Goal: Task Accomplishment & Management: Complete application form

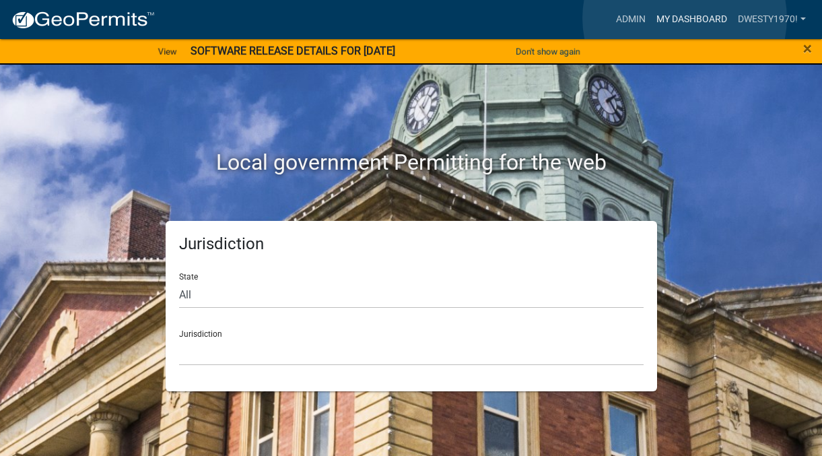
click at [685, 18] on link "My Dashboard" at bounding box center [691, 20] width 81 height 26
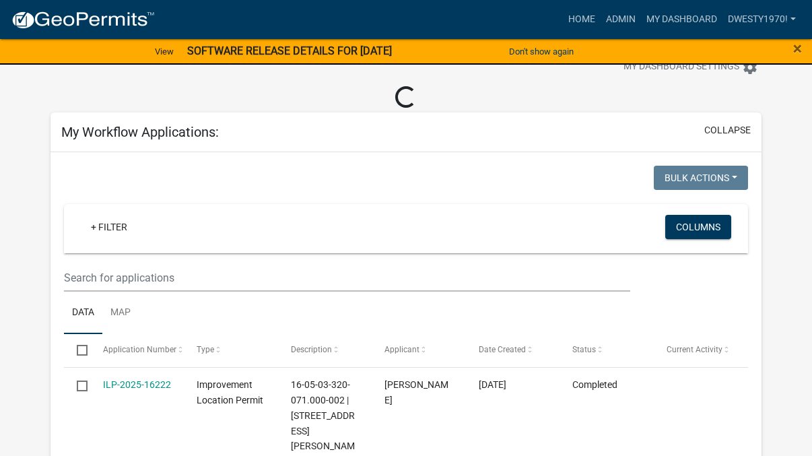
scroll to position [67, 0]
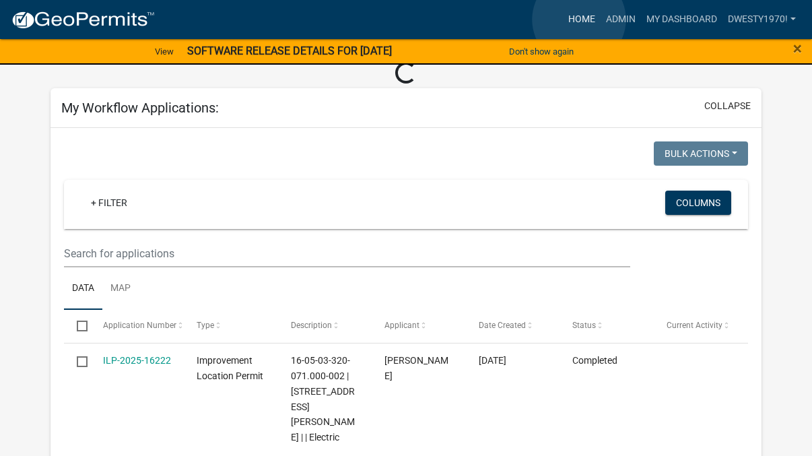
click at [579, 20] on link "Home" at bounding box center [582, 20] width 38 height 26
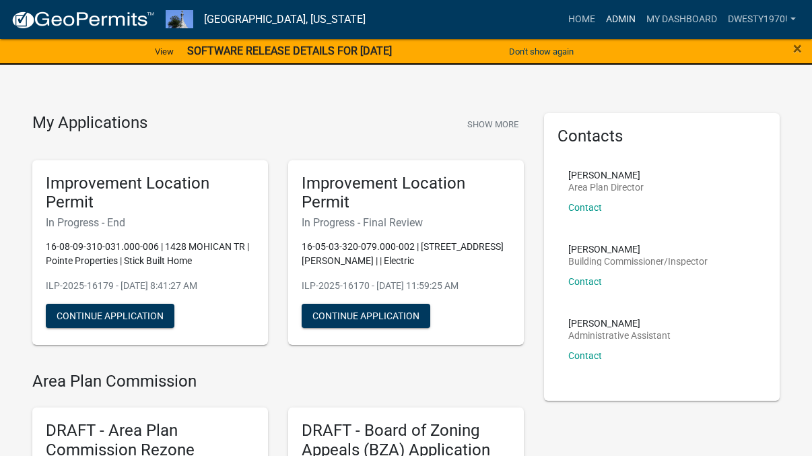
click at [617, 22] on link "Admin" at bounding box center [620, 20] width 40 height 26
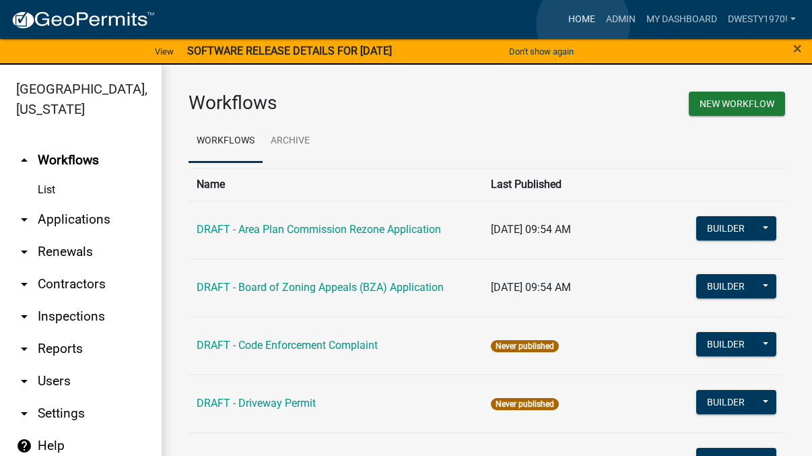
click at [583, 24] on link "Home" at bounding box center [582, 20] width 38 height 26
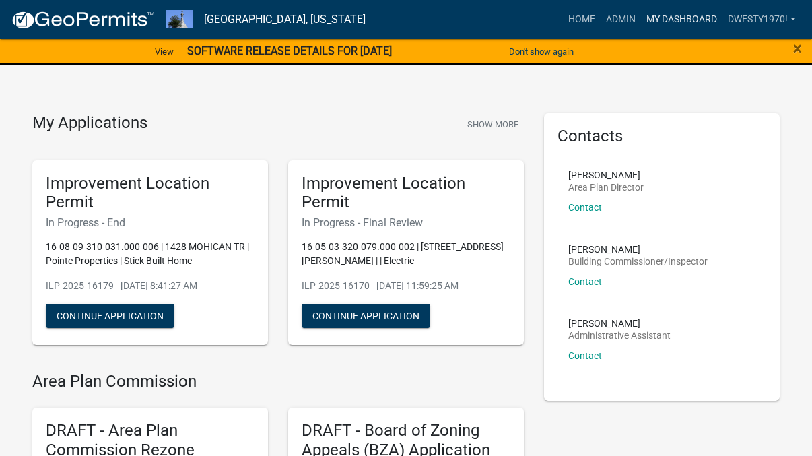
click at [680, 17] on link "My Dashboard" at bounding box center [681, 20] width 81 height 26
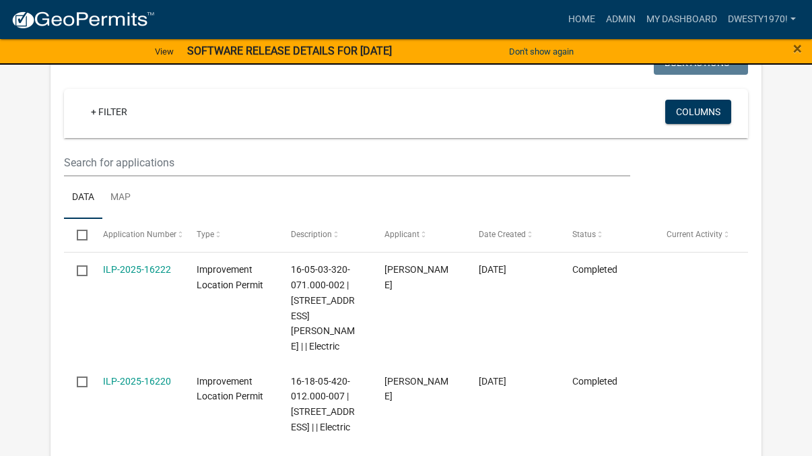
scroll to position [135, 0]
click at [211, 189] on ul "Data Map" at bounding box center [405, 197] width 683 height 42
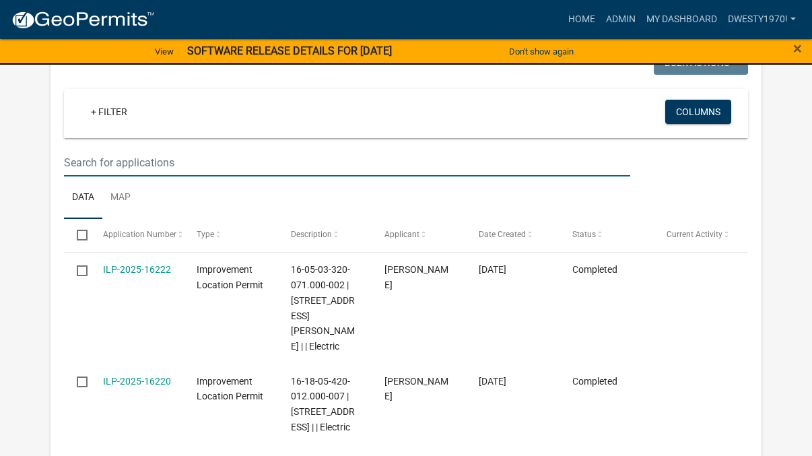
click at [205, 165] on input "text" at bounding box center [347, 163] width 566 height 28
type input "[PERSON_NAME]"
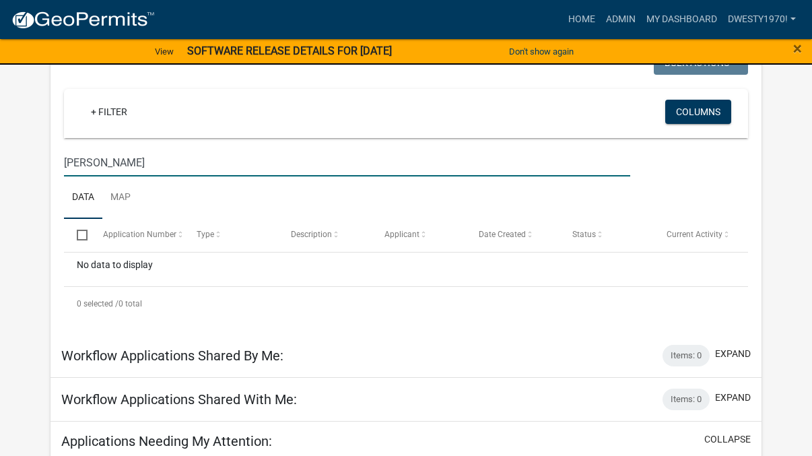
scroll to position [0, 0]
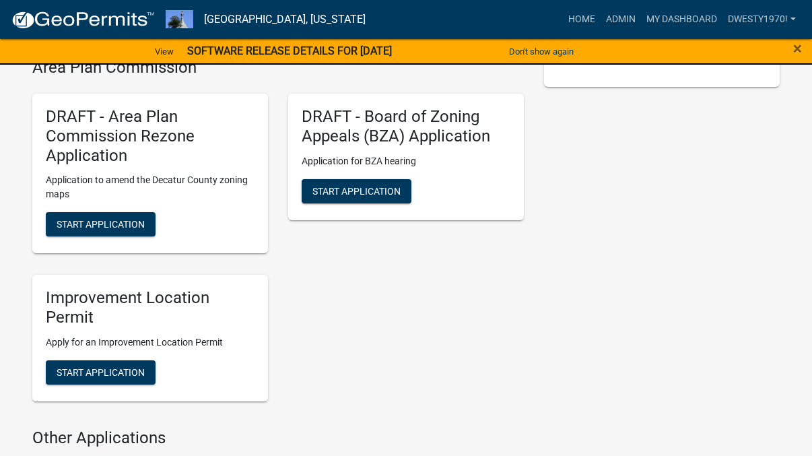
scroll to position [337, 0]
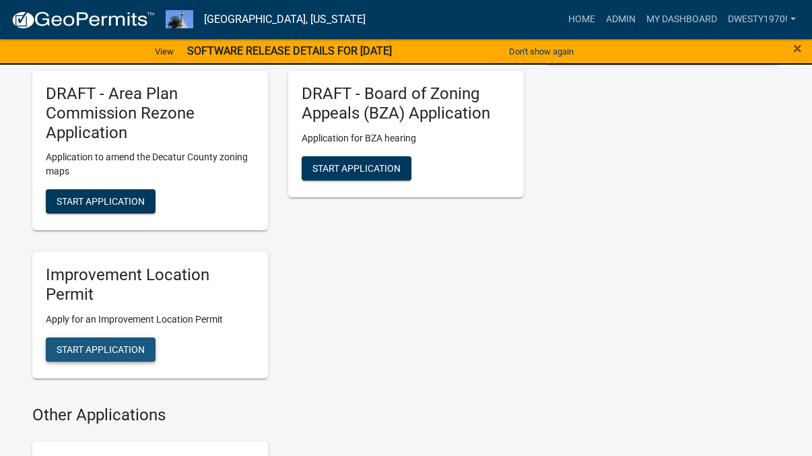
click at [113, 349] on span "Start Application" at bounding box center [101, 349] width 88 height 11
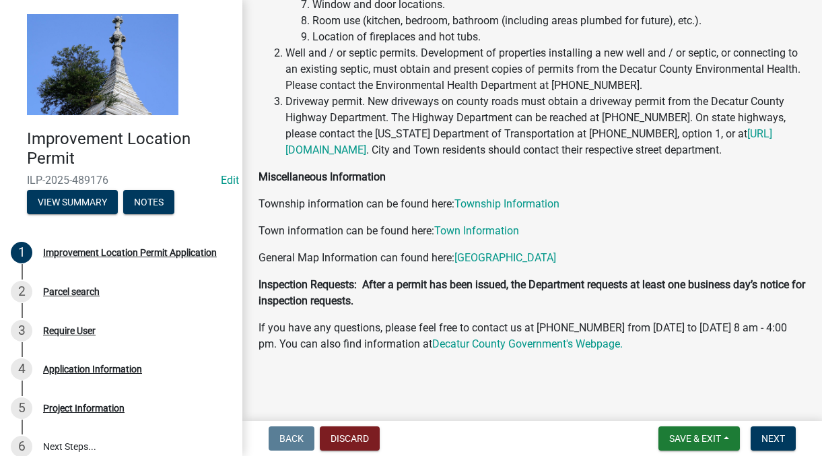
scroll to position [367, 0]
click at [761, 438] on span "Next" at bounding box center [773, 438] width 24 height 11
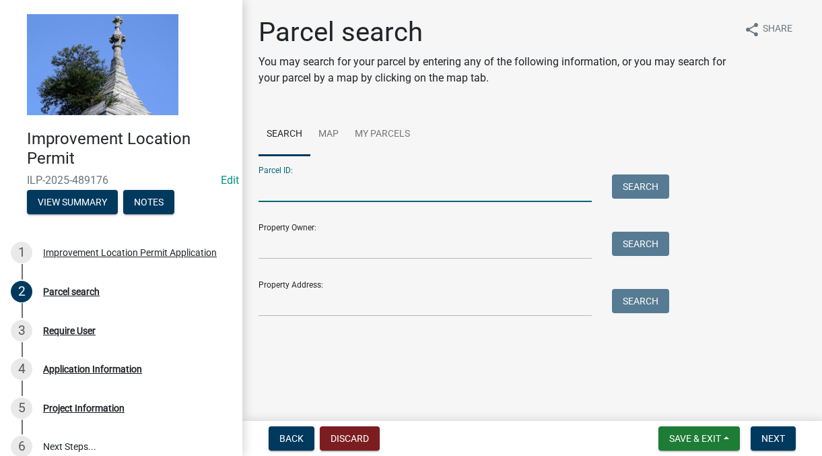
click at [359, 186] on input "Parcel ID:" at bounding box center [424, 188] width 333 height 28
drag, startPoint x: 289, startPoint y: 197, endPoint x: 293, endPoint y: 188, distance: 9.6
click at [290, 195] on input "Parcel ID:" at bounding box center [424, 188] width 333 height 28
type input "161110000056000015"
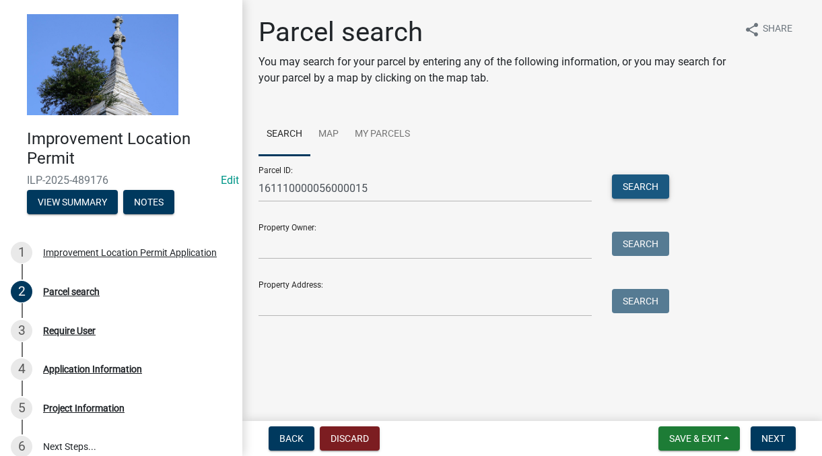
click at [654, 184] on button "Search" at bounding box center [640, 186] width 57 height 24
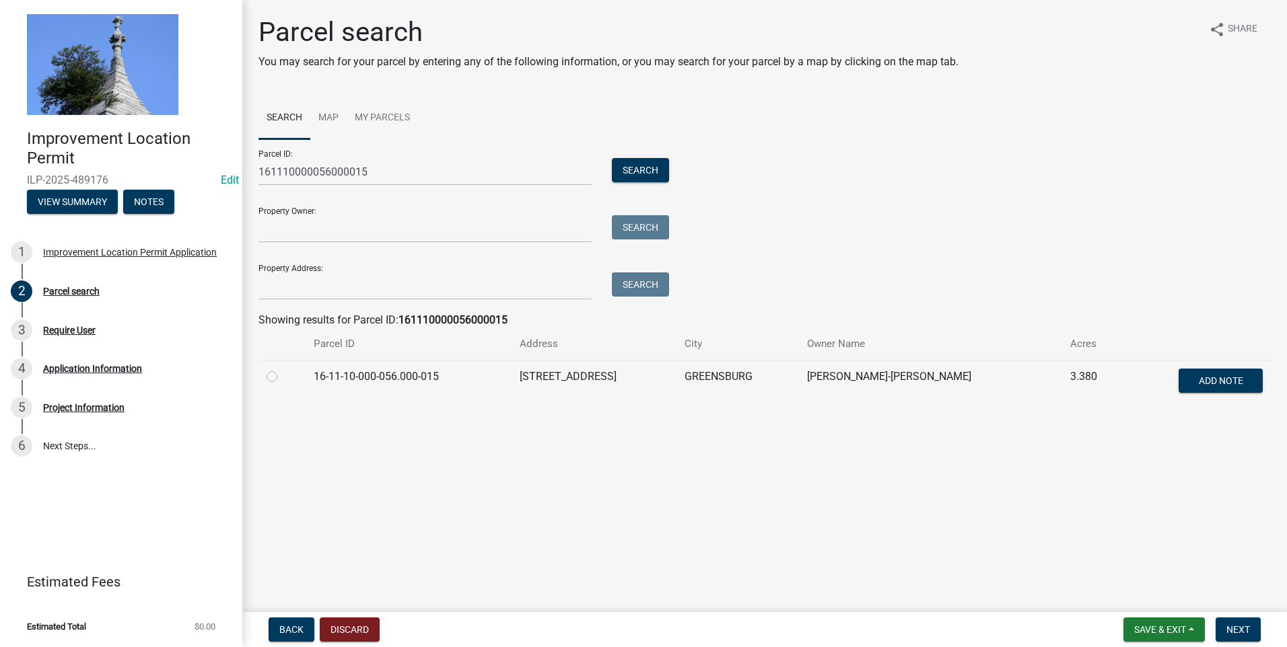
click at [283, 369] on label at bounding box center [283, 369] width 0 height 0
click at [283, 374] on input "radio" at bounding box center [287, 373] width 9 height 9
radio input "true"
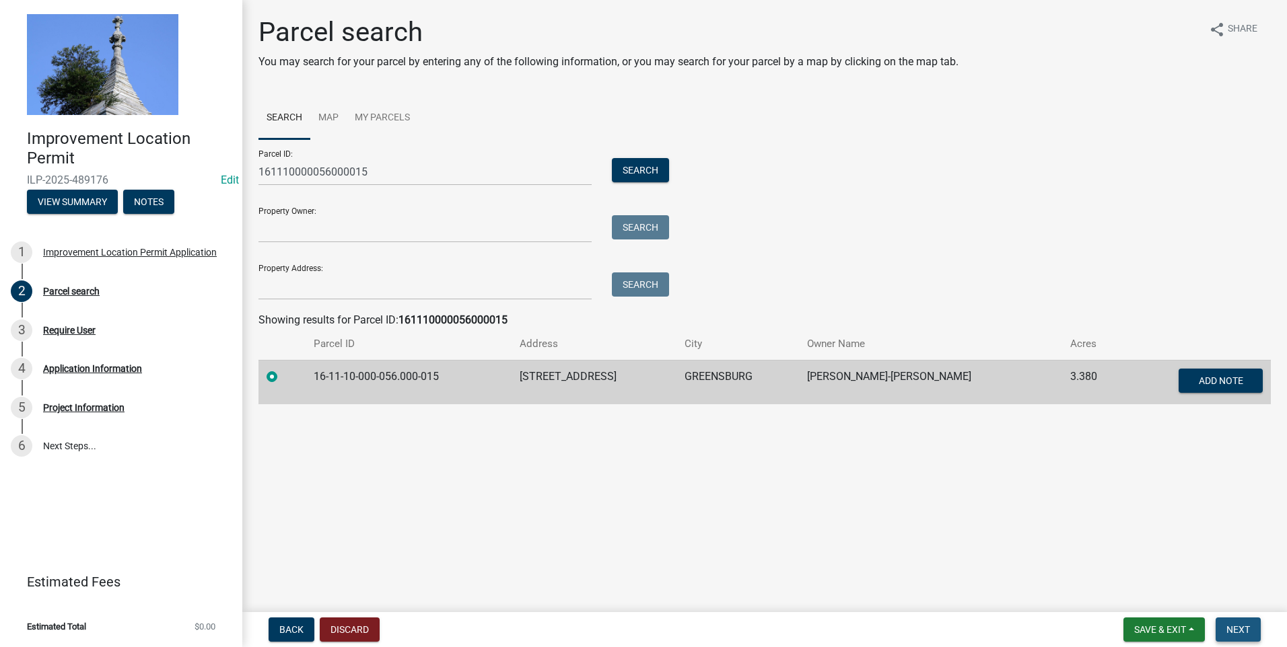
click at [821, 455] on span "Next" at bounding box center [1238, 630] width 24 height 11
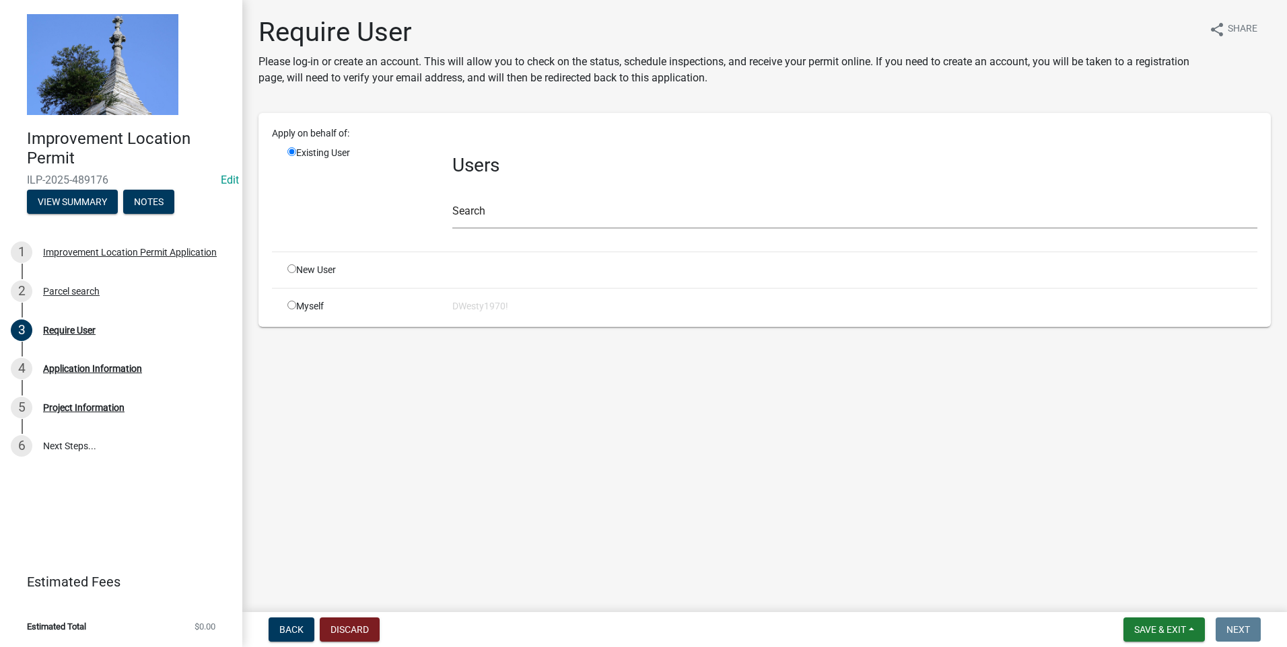
click at [291, 309] on div "Myself" at bounding box center [359, 307] width 165 height 14
click at [292, 304] on input "radio" at bounding box center [291, 305] width 9 height 9
radio input "true"
radio input "false"
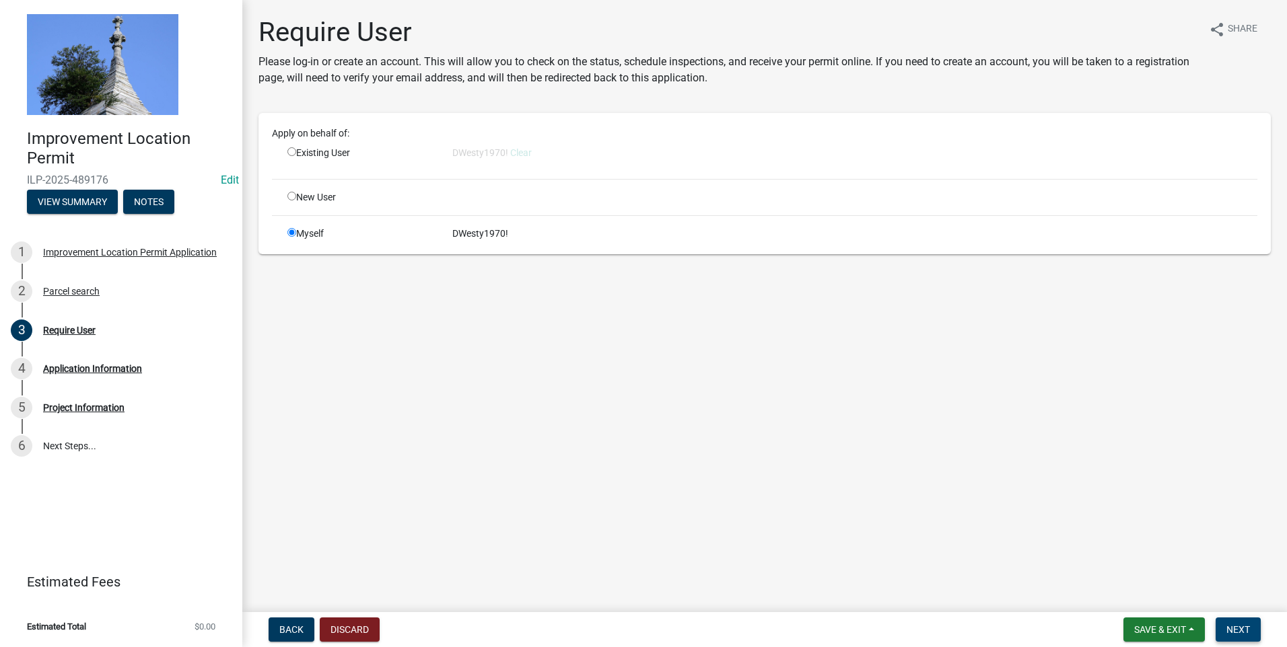
click at [821, 455] on span "Next" at bounding box center [1238, 630] width 24 height 11
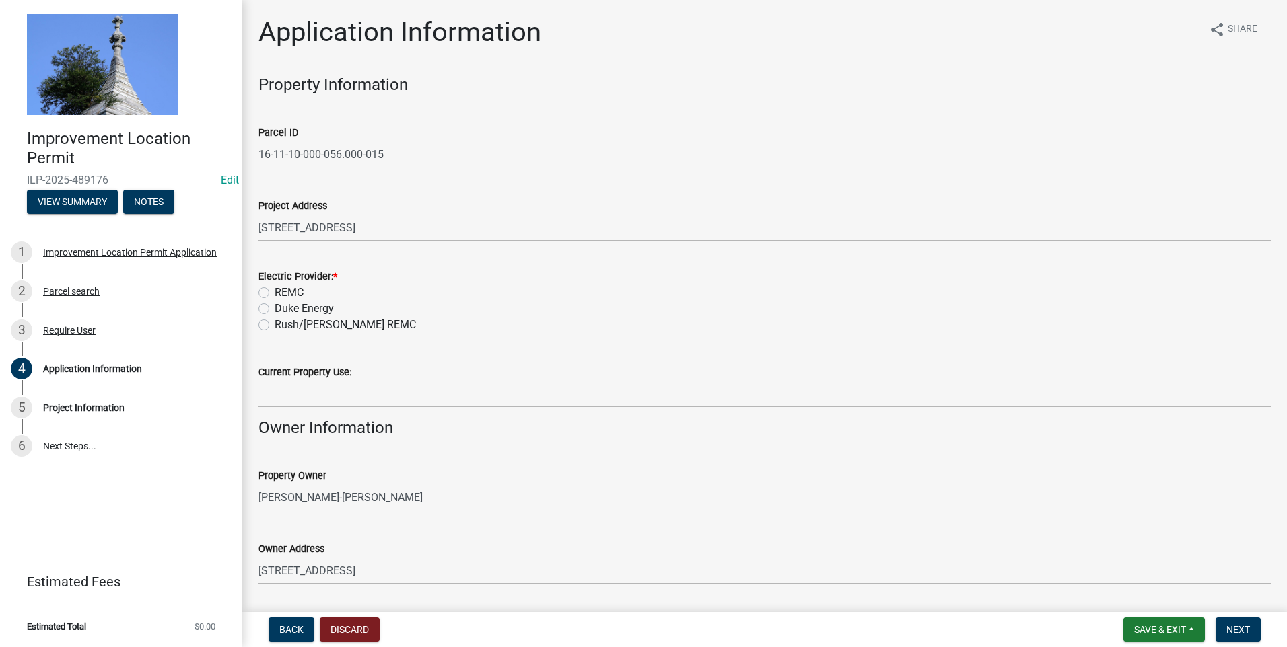
click at [275, 291] on label "REMC" at bounding box center [289, 293] width 29 height 16
click at [275, 291] on input "REMC" at bounding box center [279, 289] width 9 height 9
radio input "true"
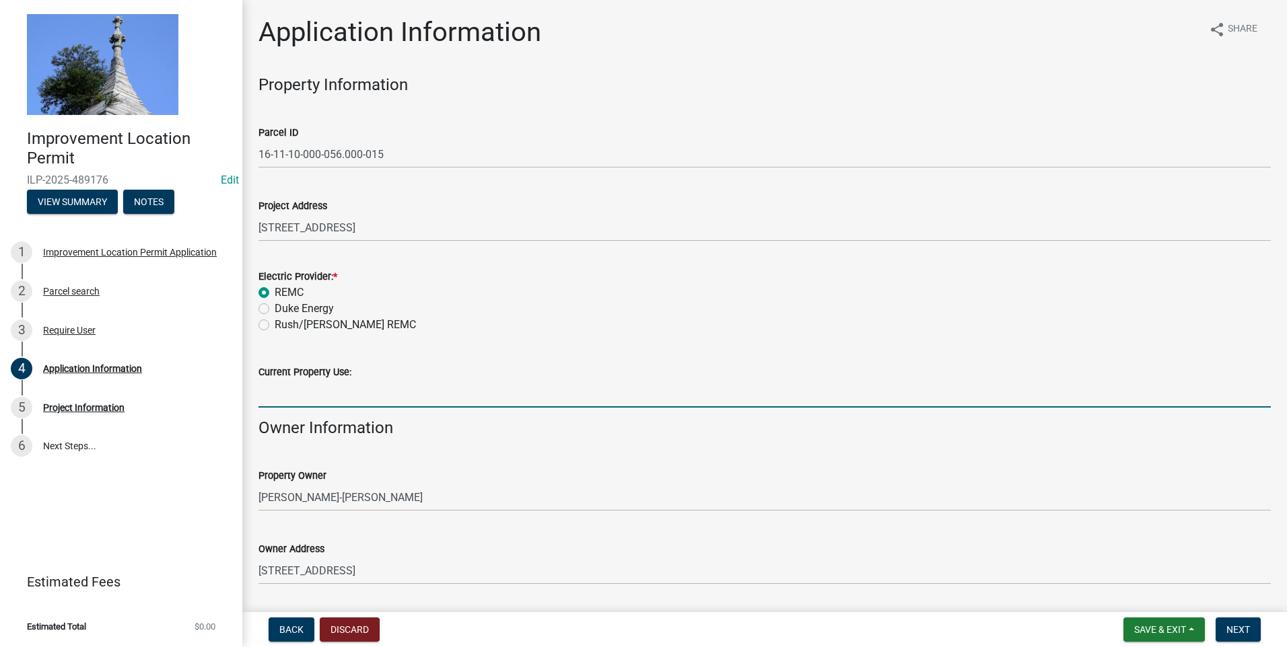
click at [306, 393] on input "Current Property Use:" at bounding box center [764, 394] width 1012 height 28
type input "Residence"
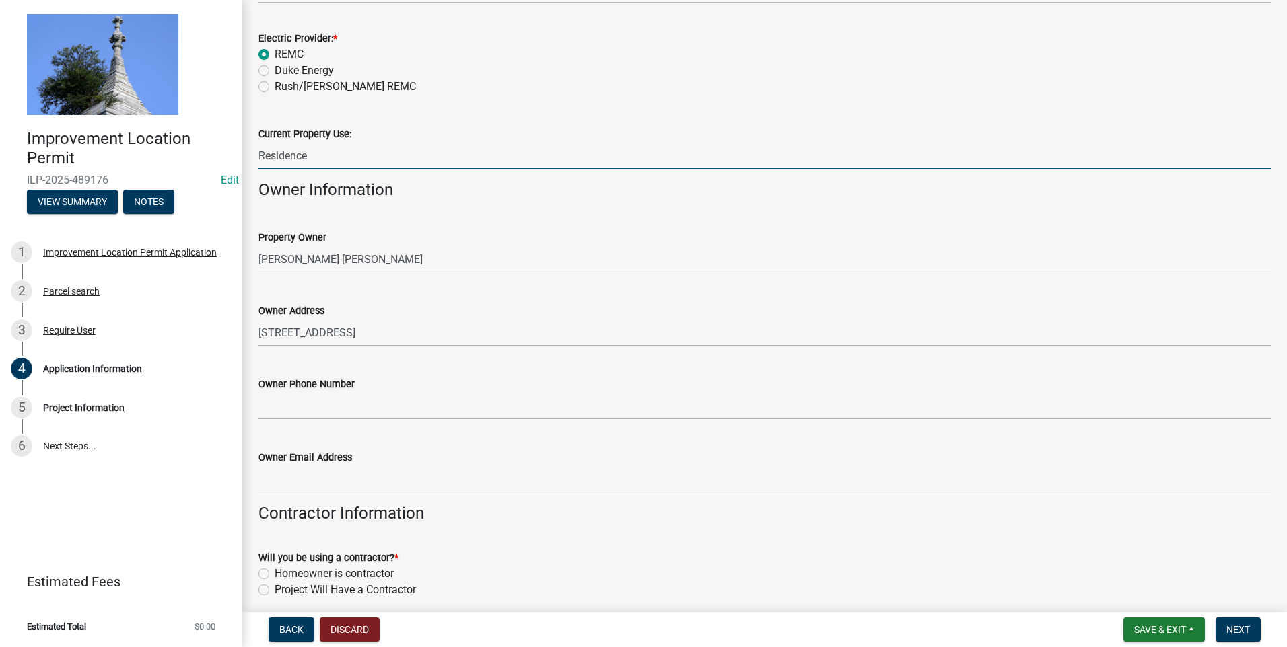
scroll to position [269, 0]
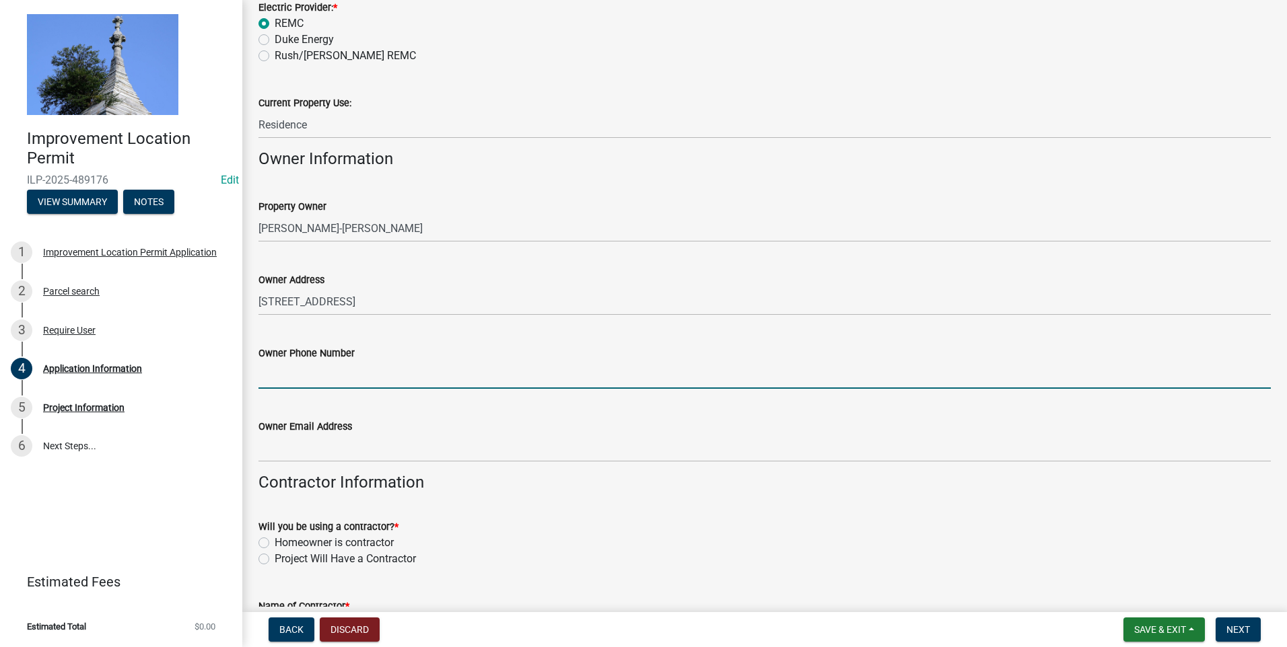
click at [300, 380] on input "Owner Phone Number" at bounding box center [764, 375] width 1012 height 28
type input "8122220062"
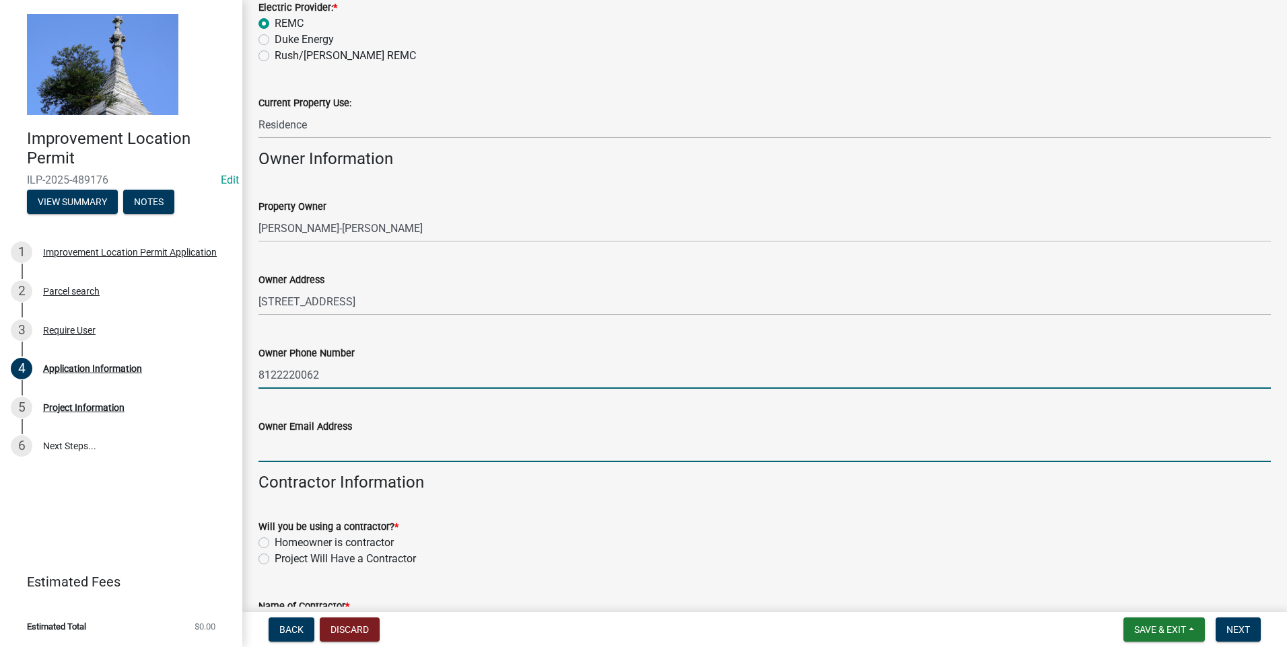
click at [308, 452] on input "Owner Email Address" at bounding box center [764, 449] width 1012 height 28
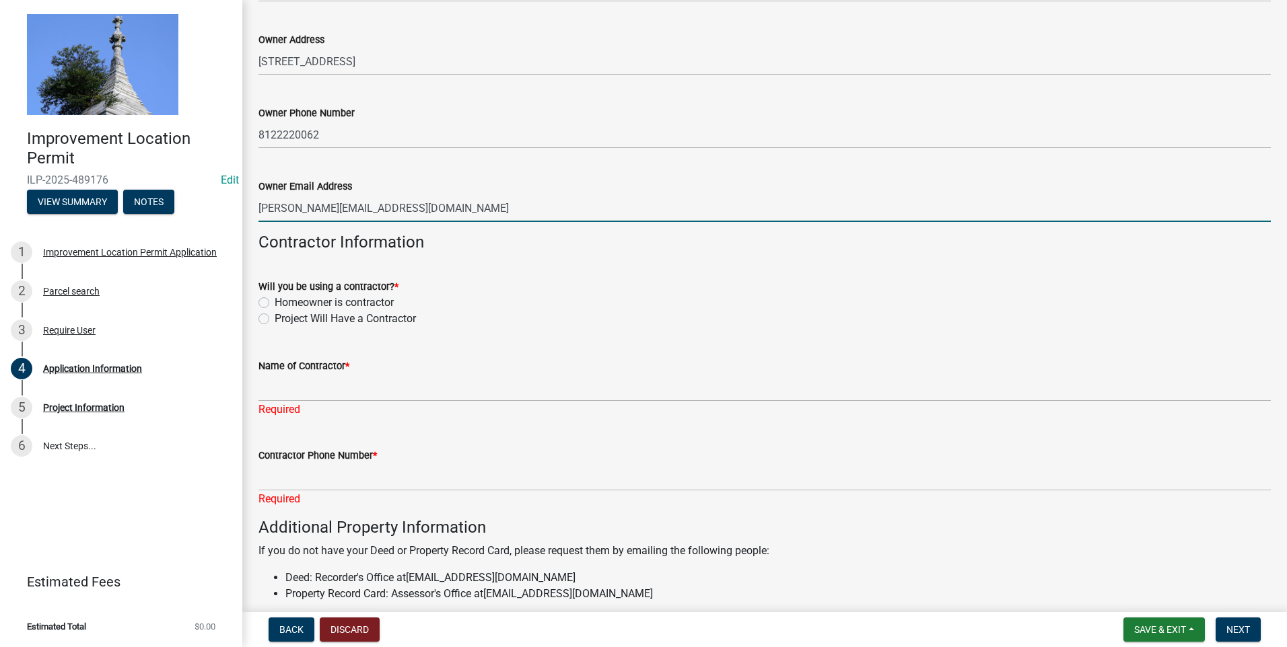
scroll to position [538, 0]
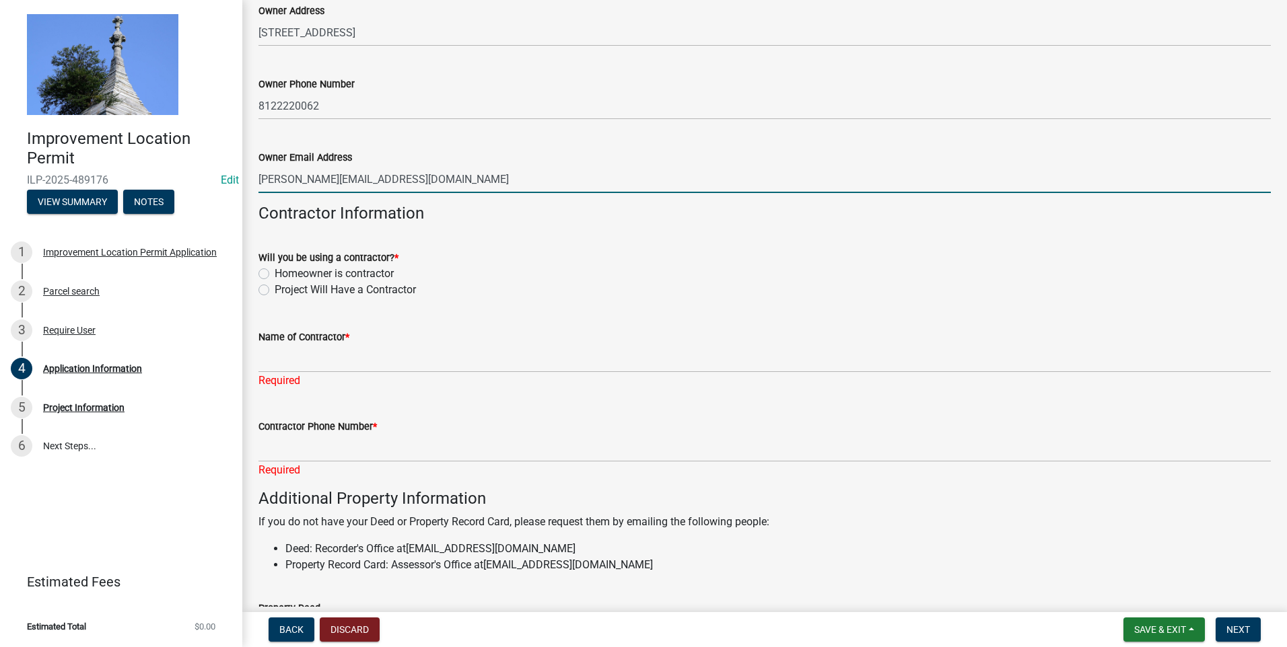
type input "[PERSON_NAME][EMAIL_ADDRESS][DOMAIN_NAME]"
click at [275, 289] on label "Project Will Have a Contractor" at bounding box center [345, 290] width 141 height 16
click at [275, 289] on input "Project Will Have a Contractor" at bounding box center [279, 286] width 9 height 9
radio input "true"
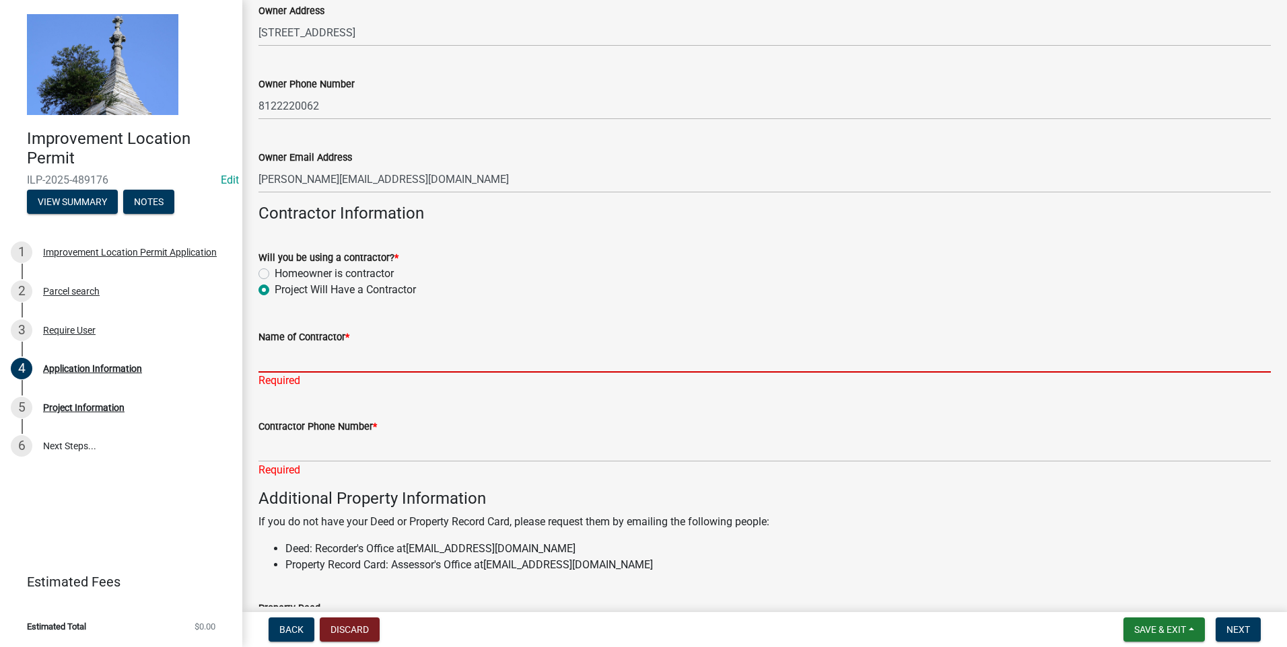
click at [283, 367] on input "Name of Contractor *" at bounding box center [764, 359] width 1012 height 28
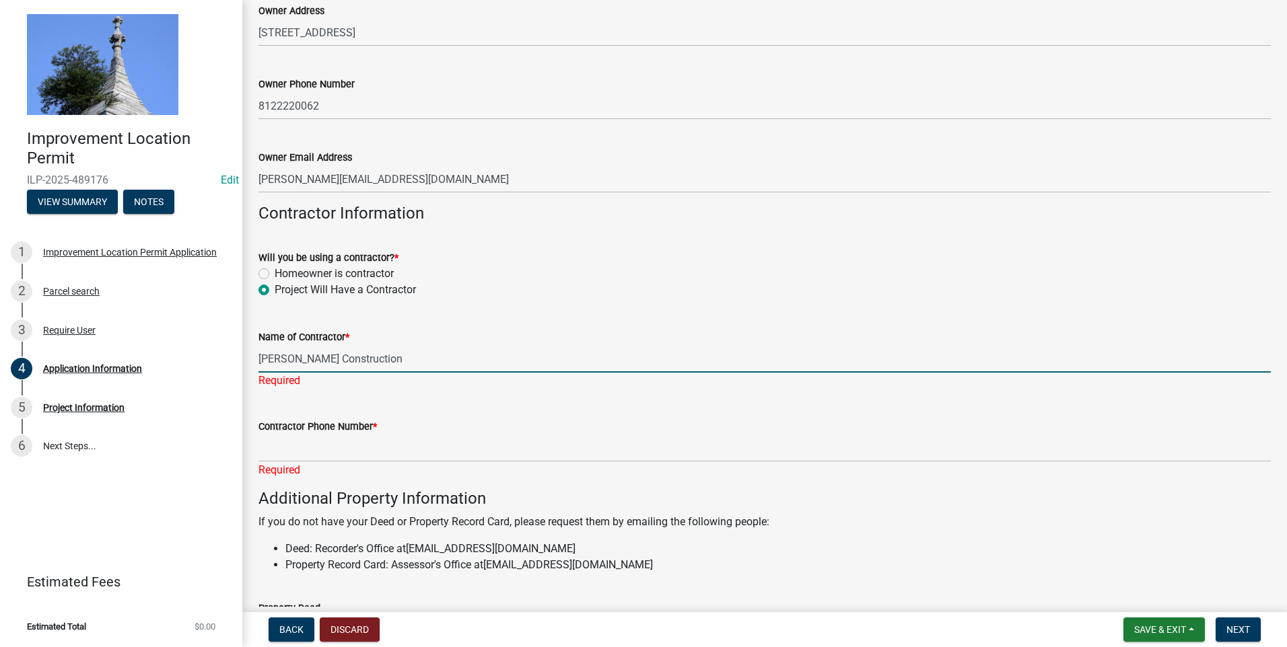
type input "[PERSON_NAME] Construction"
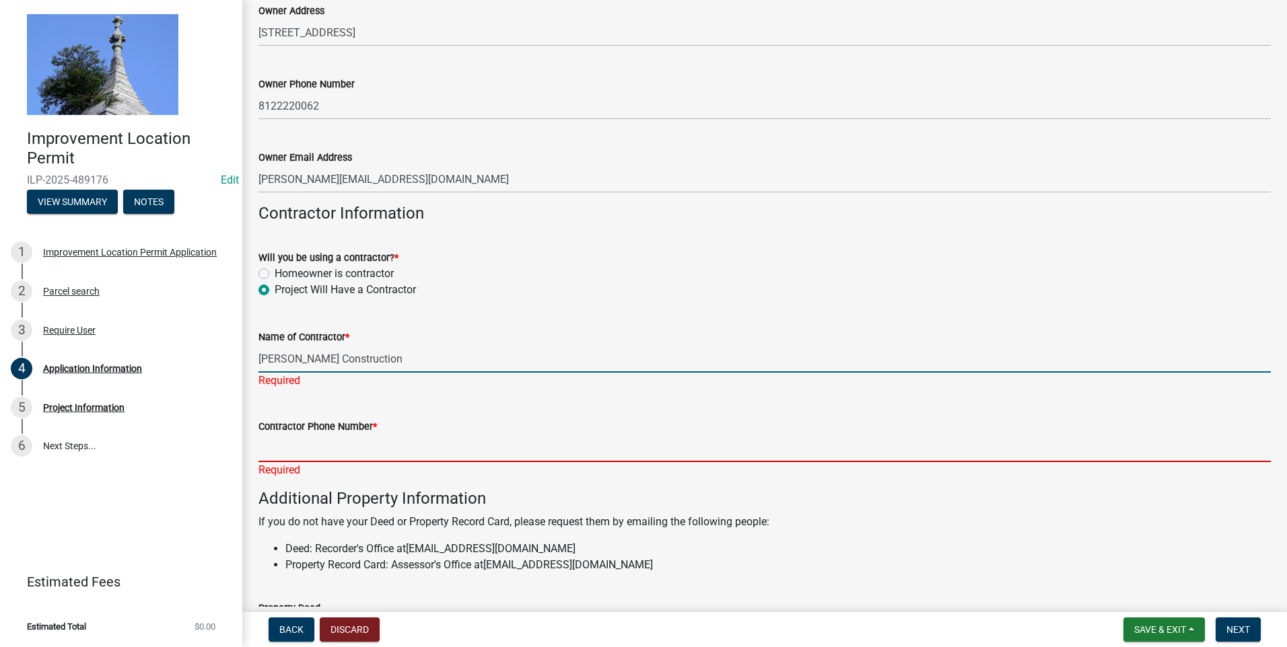
click at [322, 455] on div "Contractor Phone Number * Required" at bounding box center [764, 439] width 1012 height 79
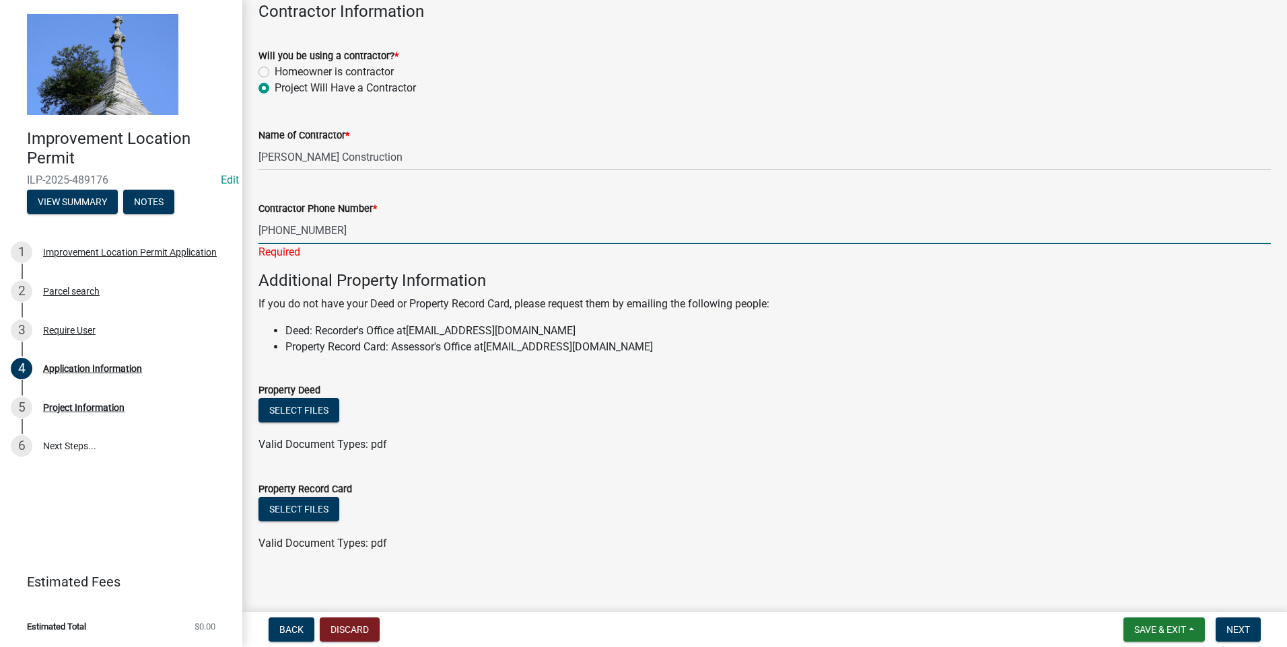
scroll to position [750, 0]
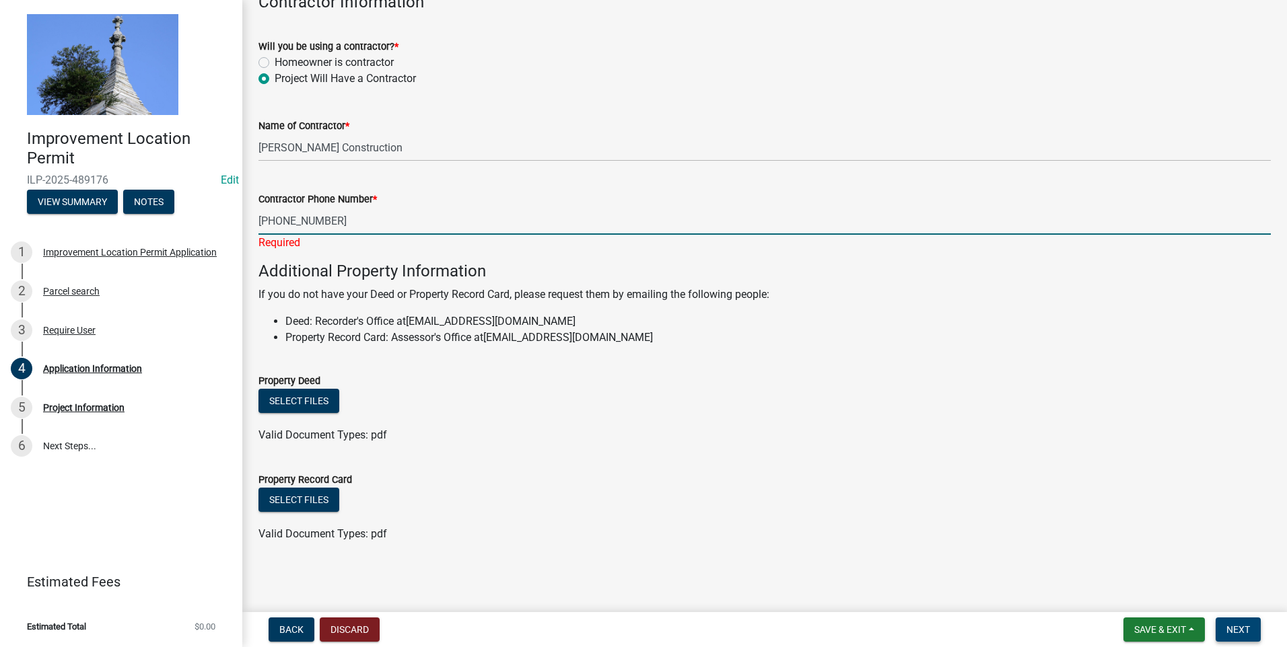
type input "[PHONE_NUMBER]"
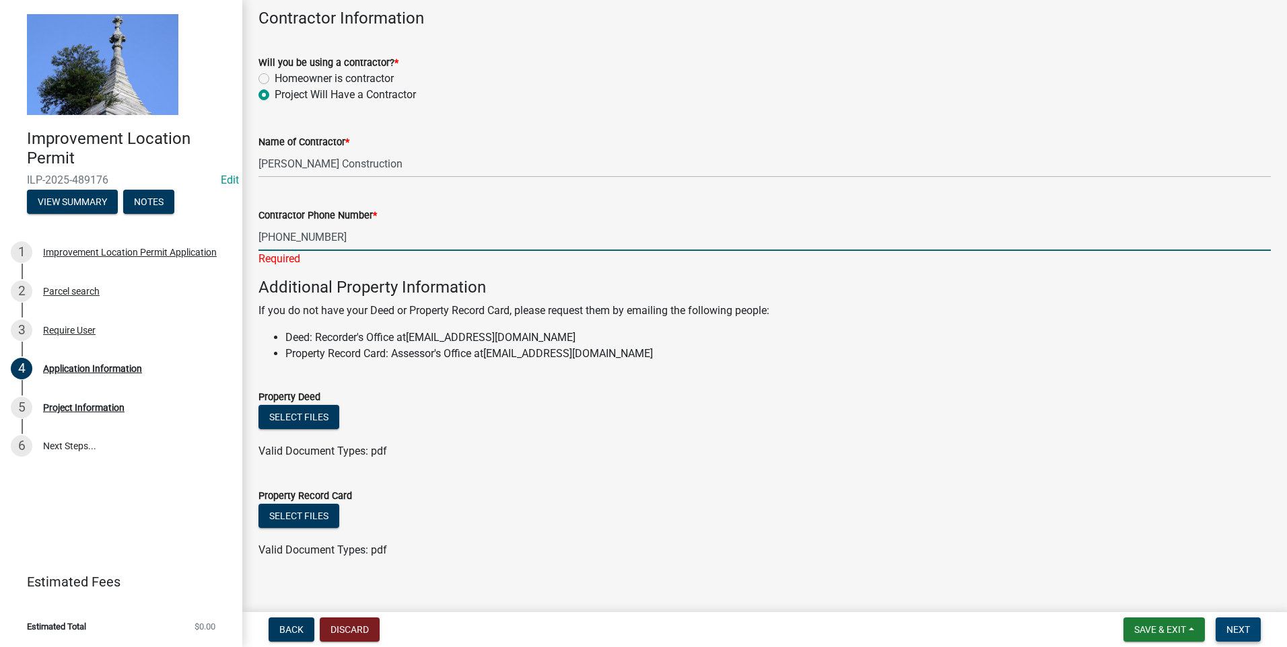
click at [821, 455] on span "Next" at bounding box center [1238, 630] width 24 height 11
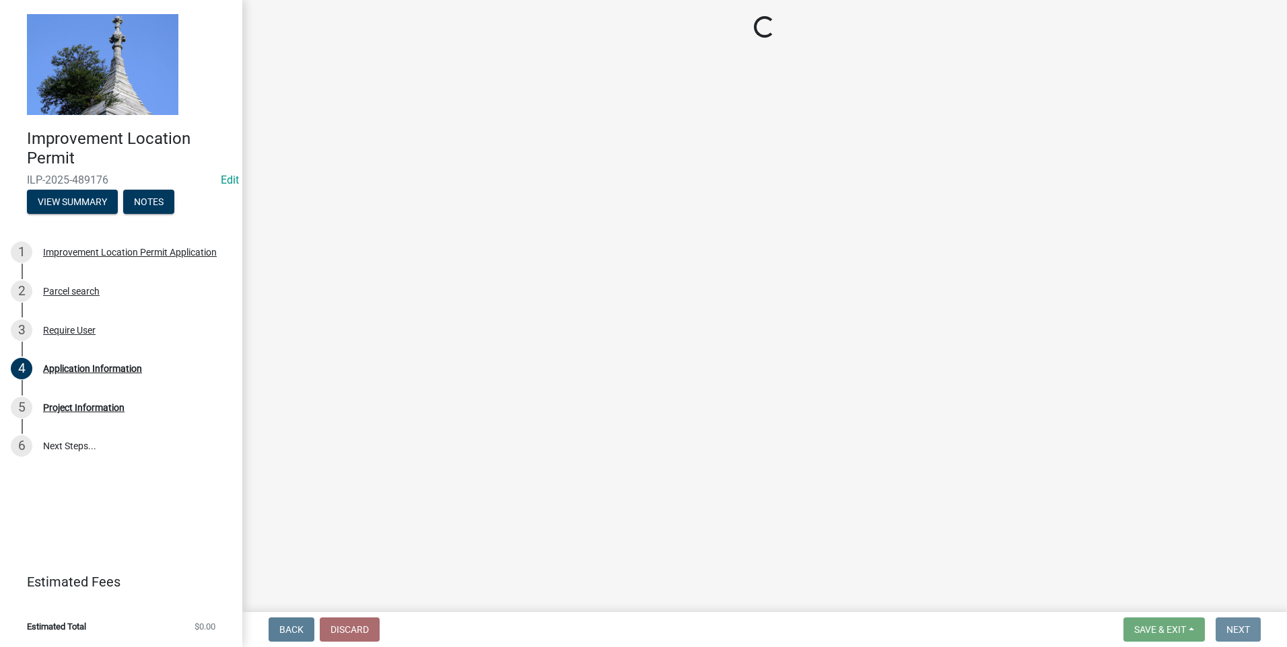
scroll to position [0, 0]
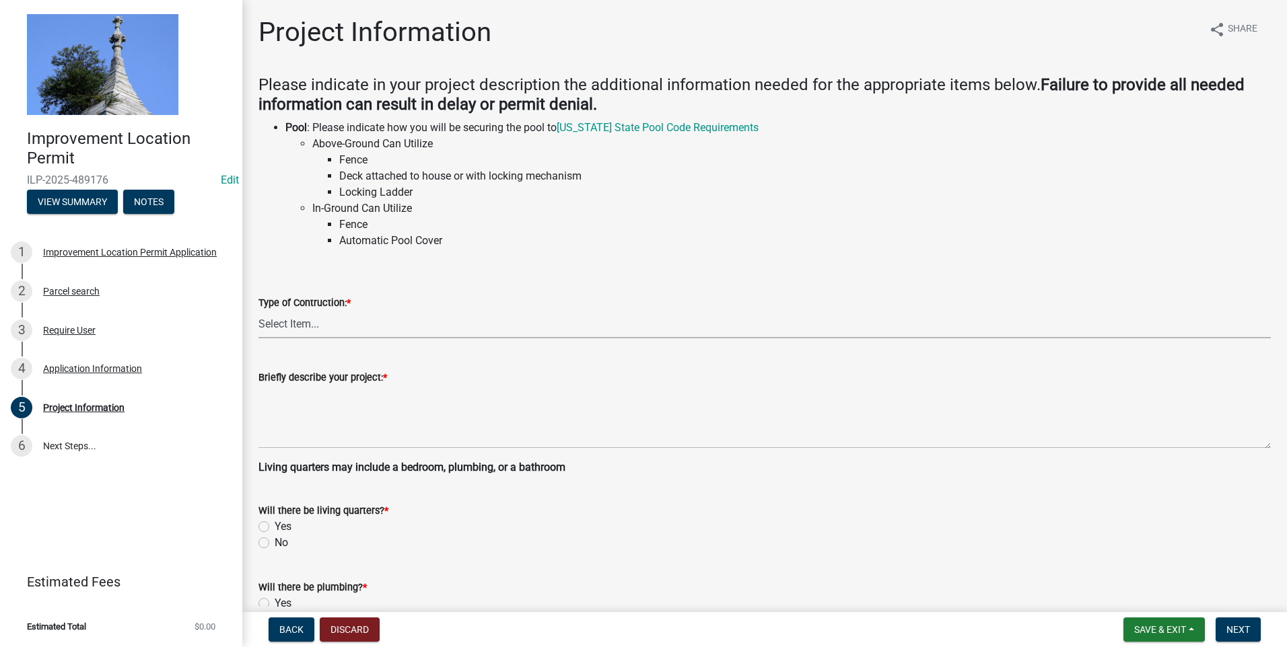
click at [361, 329] on select "Select Item... Addition Attached Garage Boat Dock Cell Tower/Co-Locate Commerci…" at bounding box center [764, 325] width 1012 height 28
click at [258, 311] on select "Select Item... Addition Attached Garage Boat Dock Cell Tower/Co-Locate Commerci…" at bounding box center [764, 325] width 1012 height 28
select select "27d9ff24-429e-4f54-9bbc-08e55c048821"
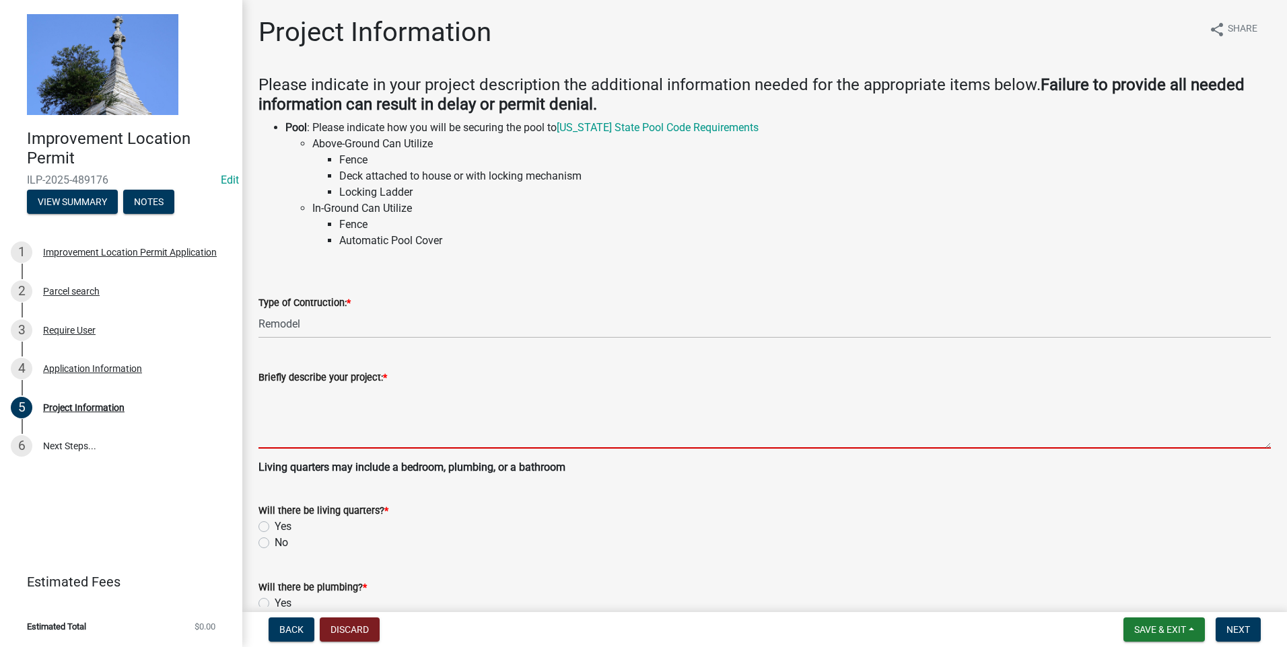
click at [349, 426] on textarea "Briefly describe your project: *" at bounding box center [764, 417] width 1012 height 63
type textarea "B"
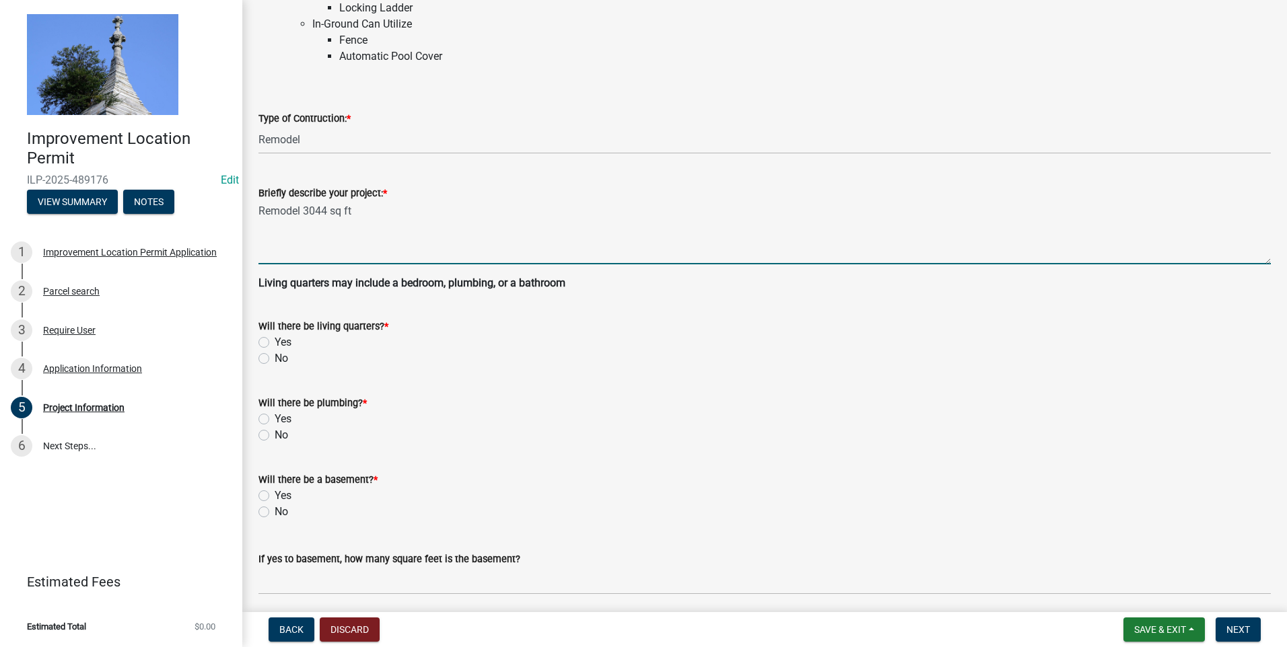
scroll to position [202, 0]
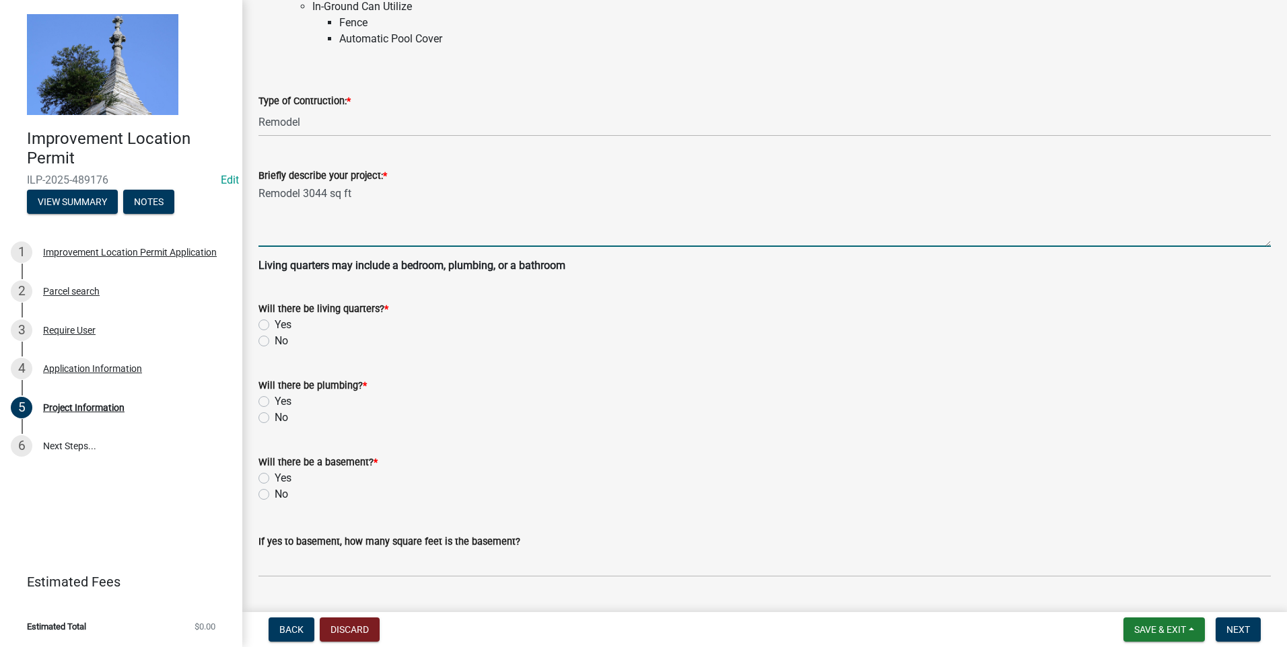
type textarea "Remodel 3044 sq ft"
click at [275, 324] on label "Yes" at bounding box center [283, 325] width 17 height 16
click at [275, 324] on input "Yes" at bounding box center [279, 321] width 9 height 9
radio input "true"
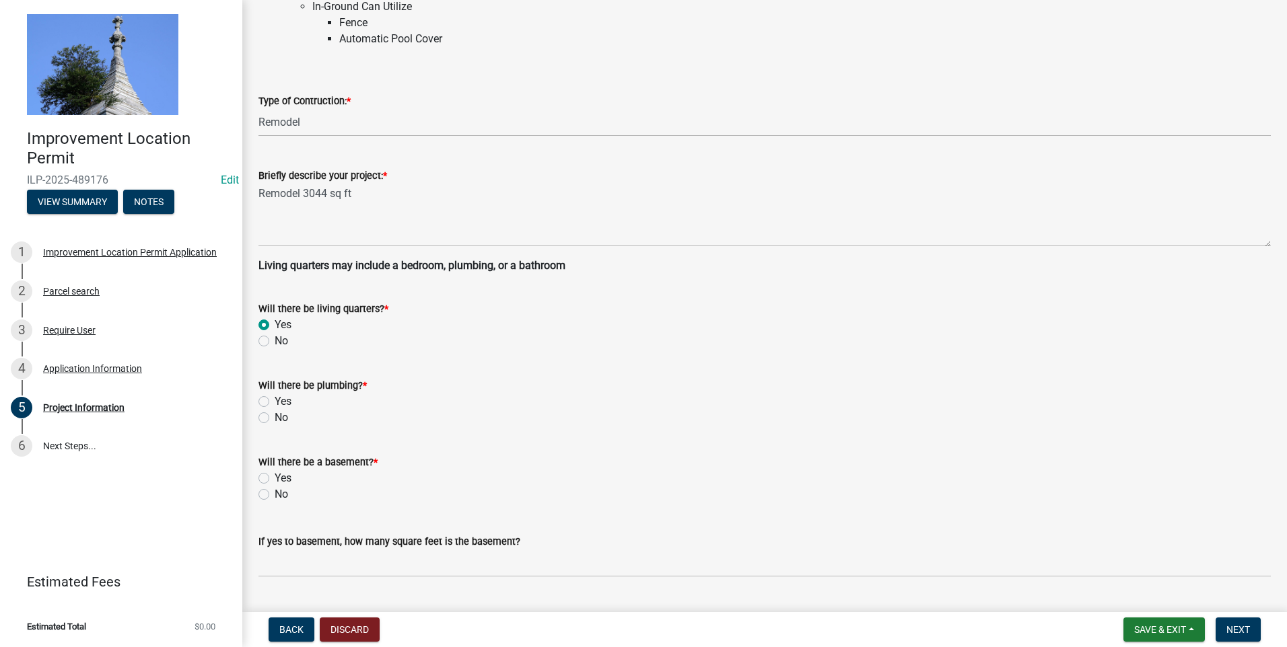
click at [275, 415] on label "No" at bounding box center [281, 418] width 13 height 16
click at [275, 415] on input "No" at bounding box center [279, 414] width 9 height 9
radio input "true"
click at [275, 455] on label "No" at bounding box center [281, 495] width 13 height 16
click at [275, 455] on input "No" at bounding box center [279, 491] width 9 height 9
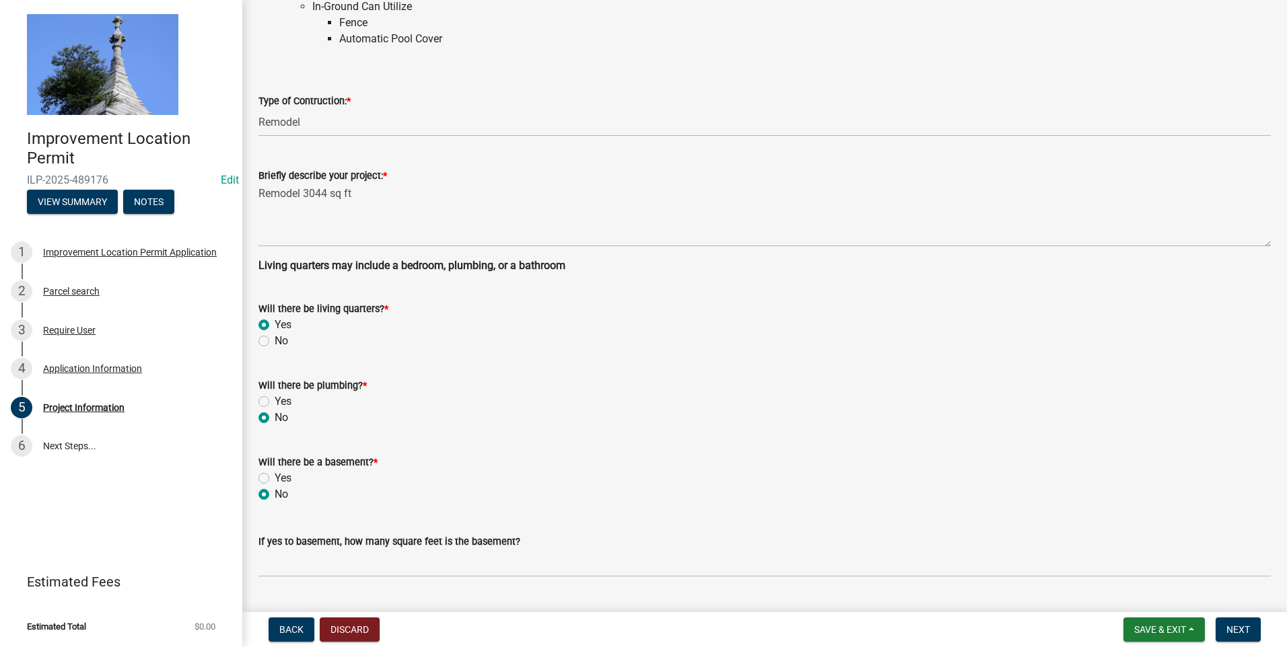
radio input "true"
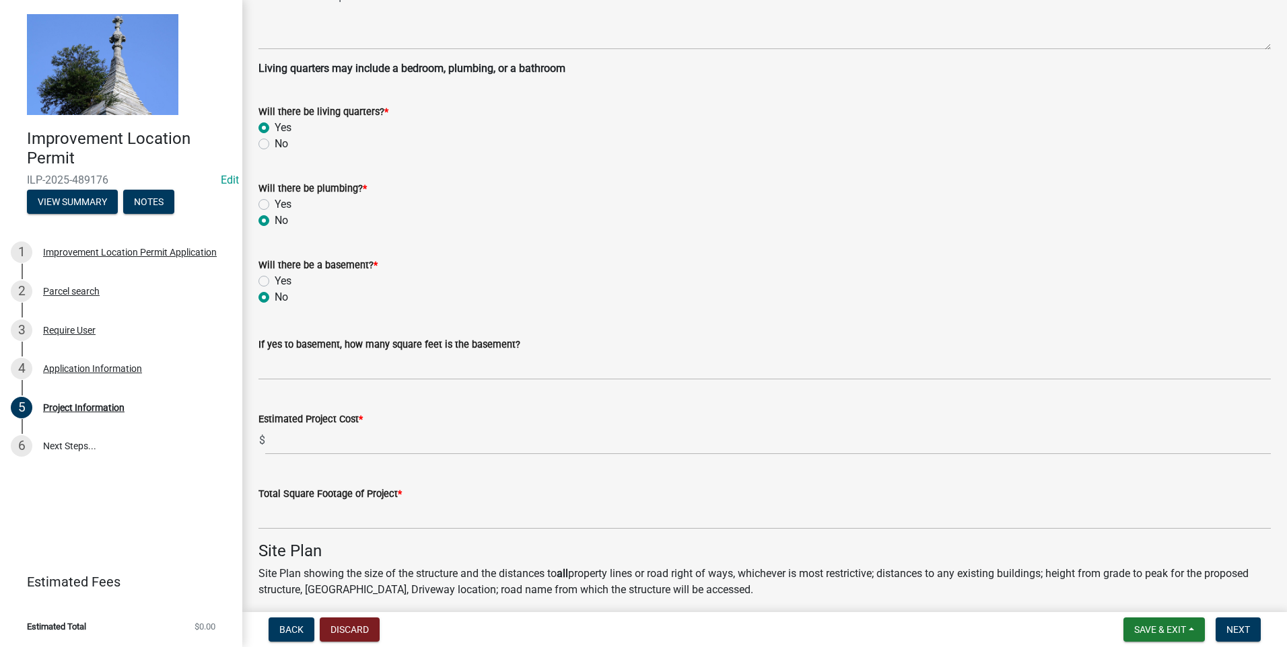
scroll to position [471, 0]
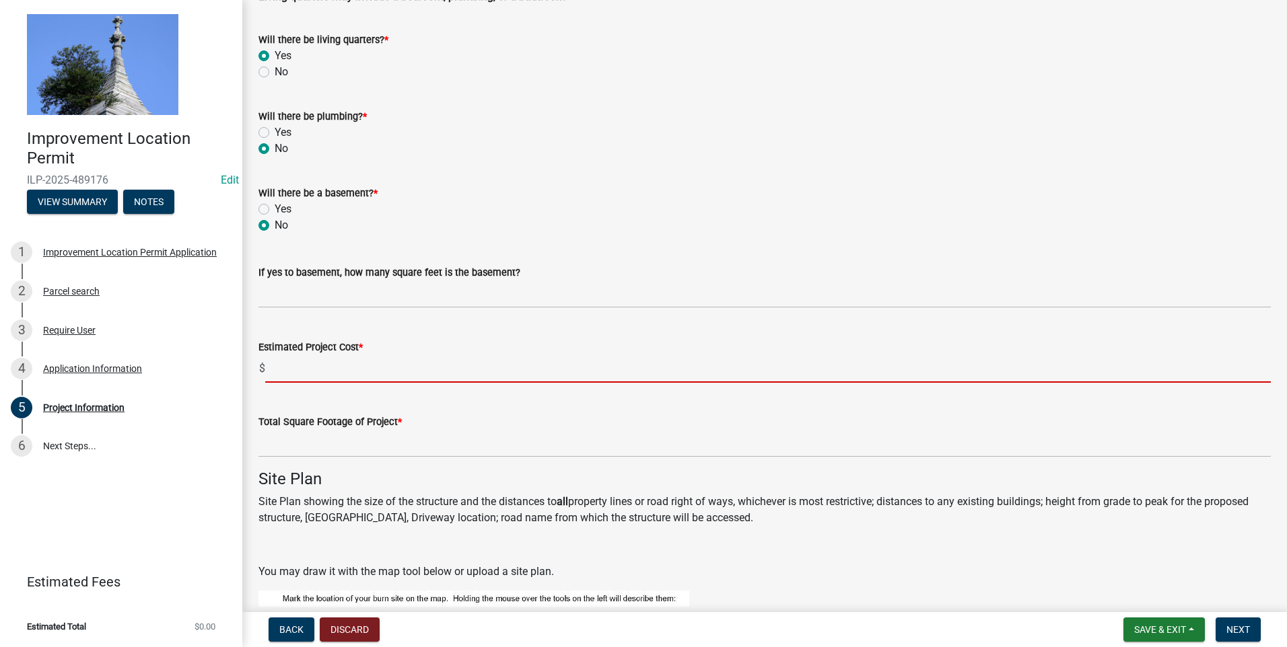
click at [314, 372] on input "text" at bounding box center [768, 369] width 1006 height 28
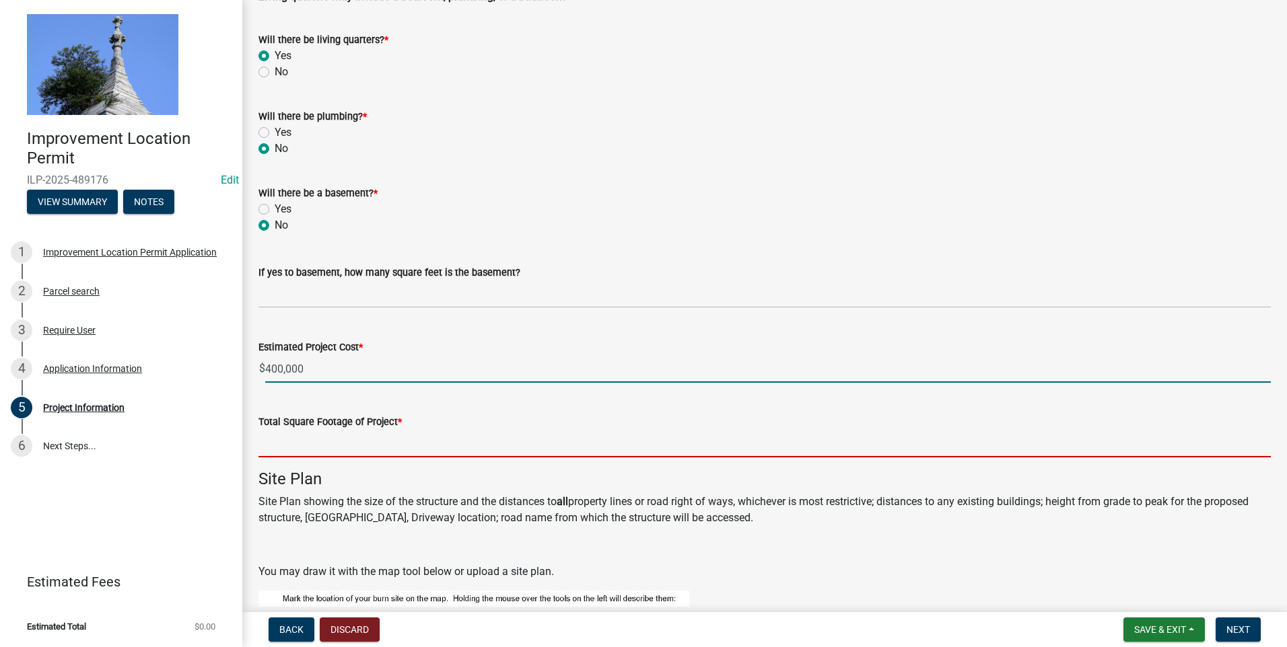
type input "400000"
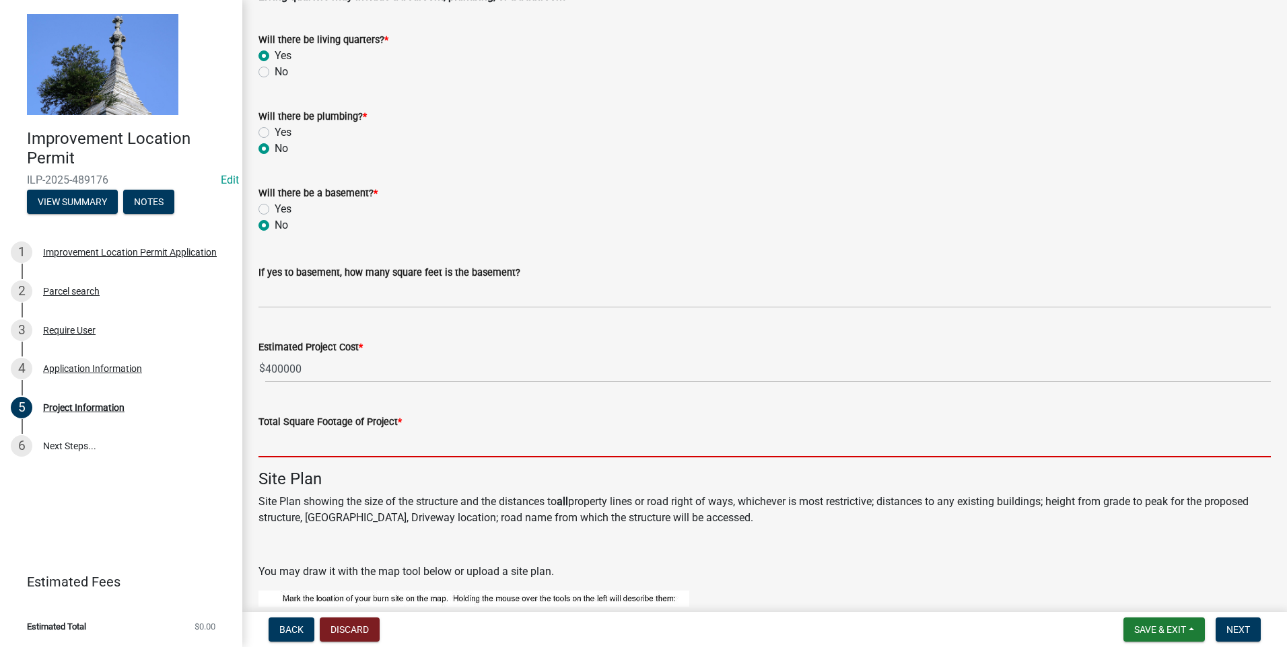
click at [389, 450] on input "text" at bounding box center [764, 444] width 1012 height 28
type input "6"
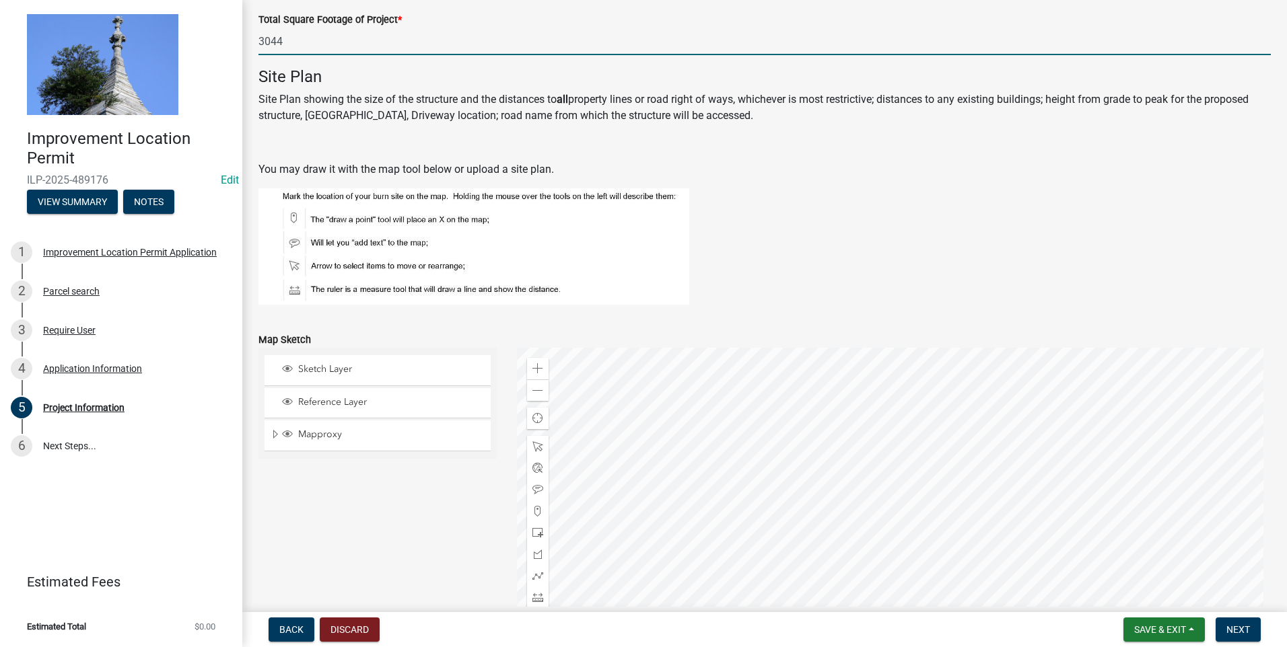
scroll to position [875, 0]
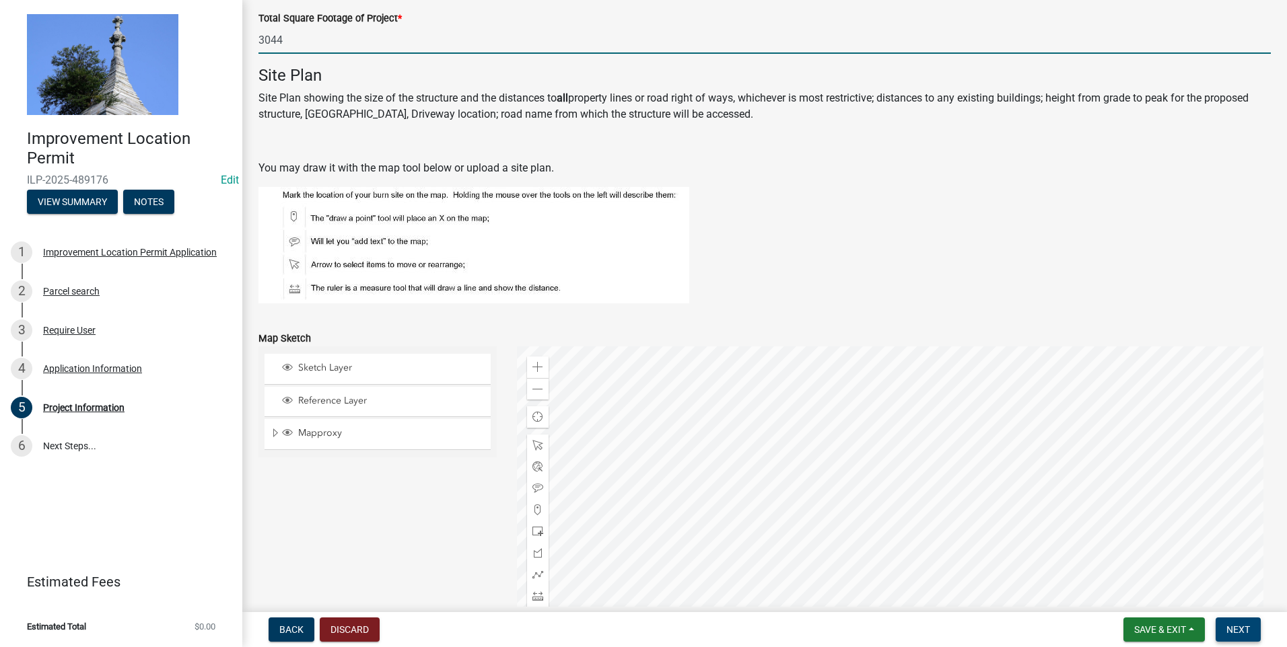
type input "3044"
click at [821, 455] on span "Next" at bounding box center [1238, 630] width 24 height 11
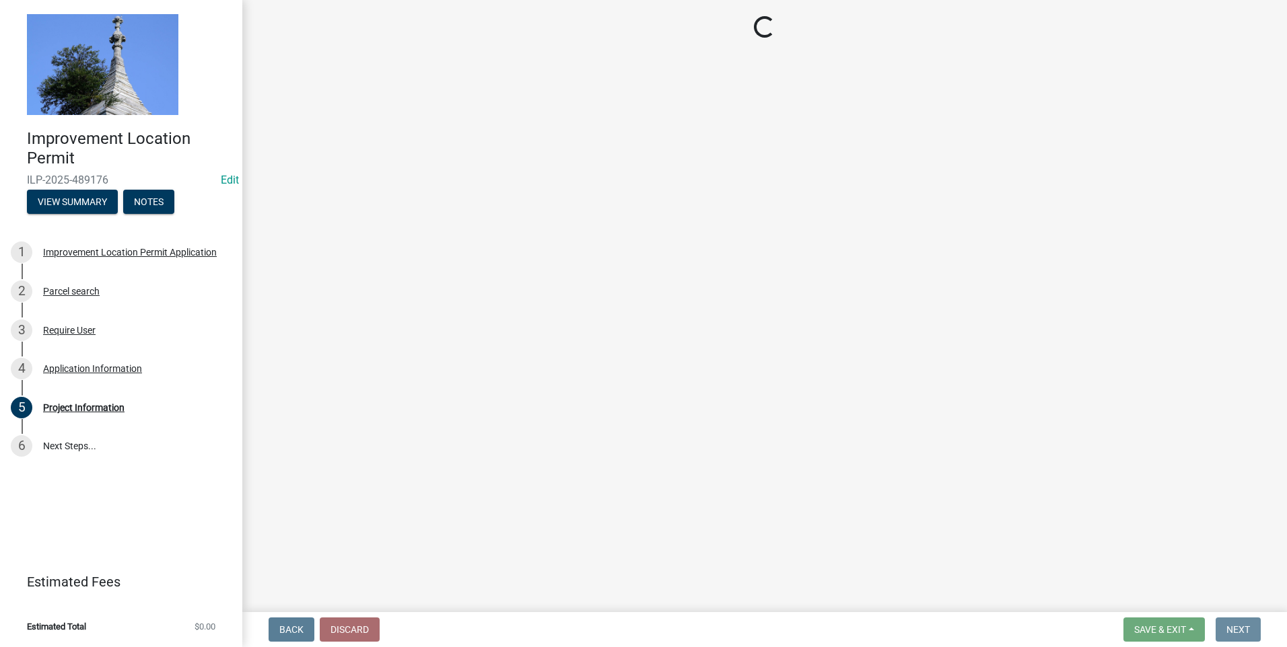
scroll to position [0, 0]
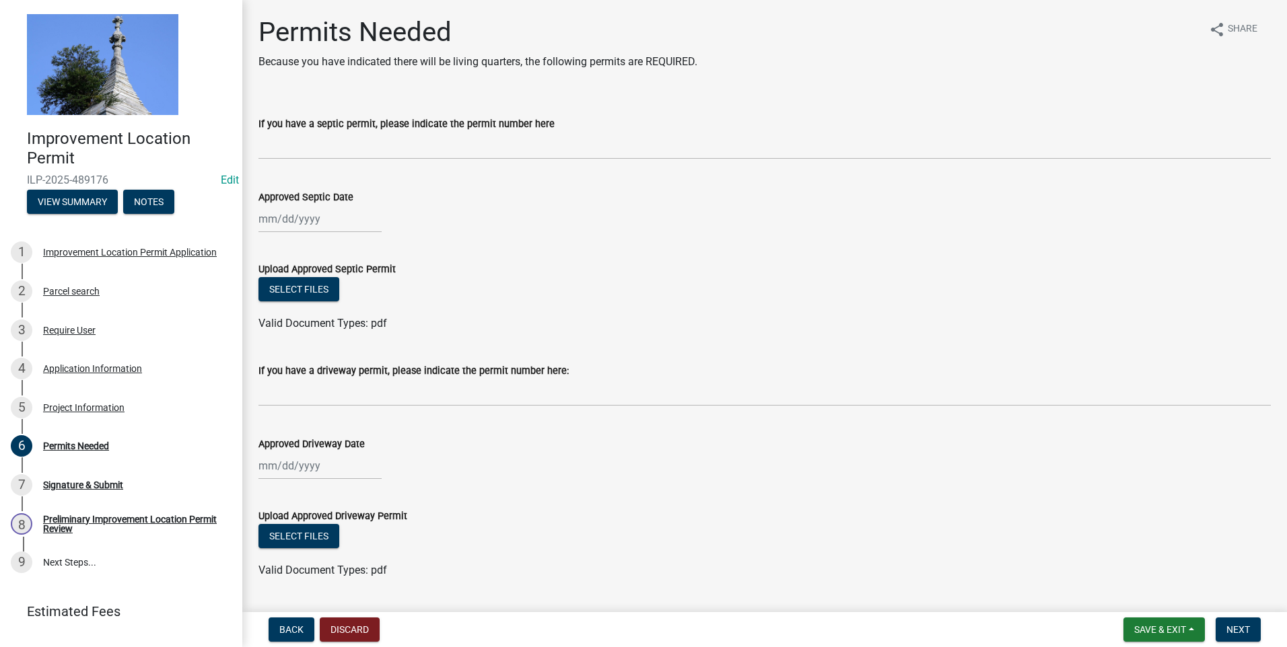
select select "10"
select select "2025"
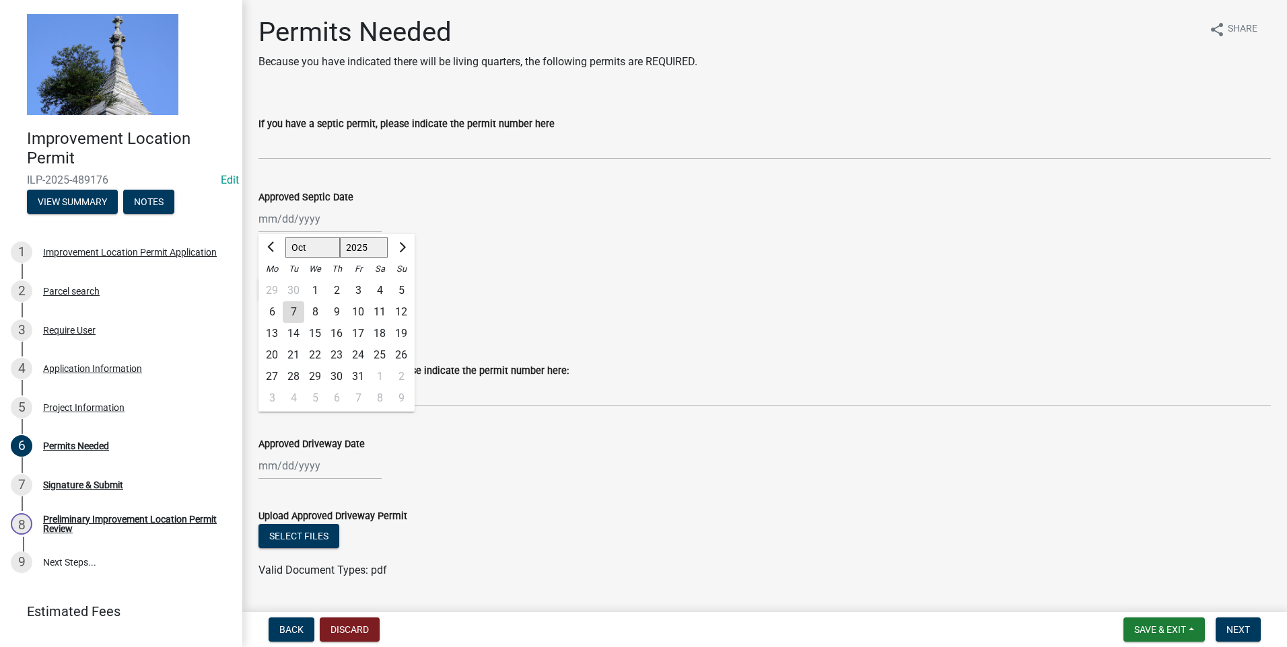
click at [261, 219] on div "[PERSON_NAME] Feb Mar Apr [PERSON_NAME][DATE] Oct Nov [DATE] 1526 1527 1528 152…" at bounding box center [319, 219] width 123 height 28
click at [261, 220] on input "Approved Septic Date" at bounding box center [319, 219] width 123 height 28
click at [293, 312] on div "7" at bounding box center [294, 313] width 22 height 22
type input "[DATE]"
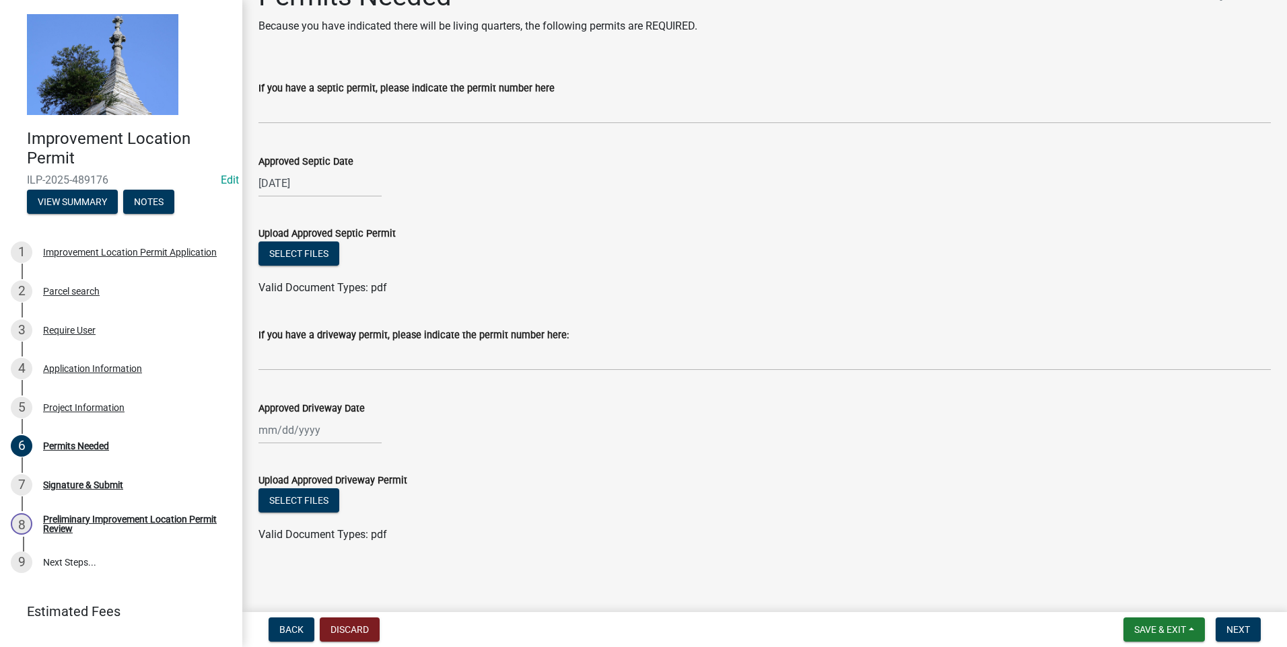
scroll to position [36, 0]
select select "10"
select select "2025"
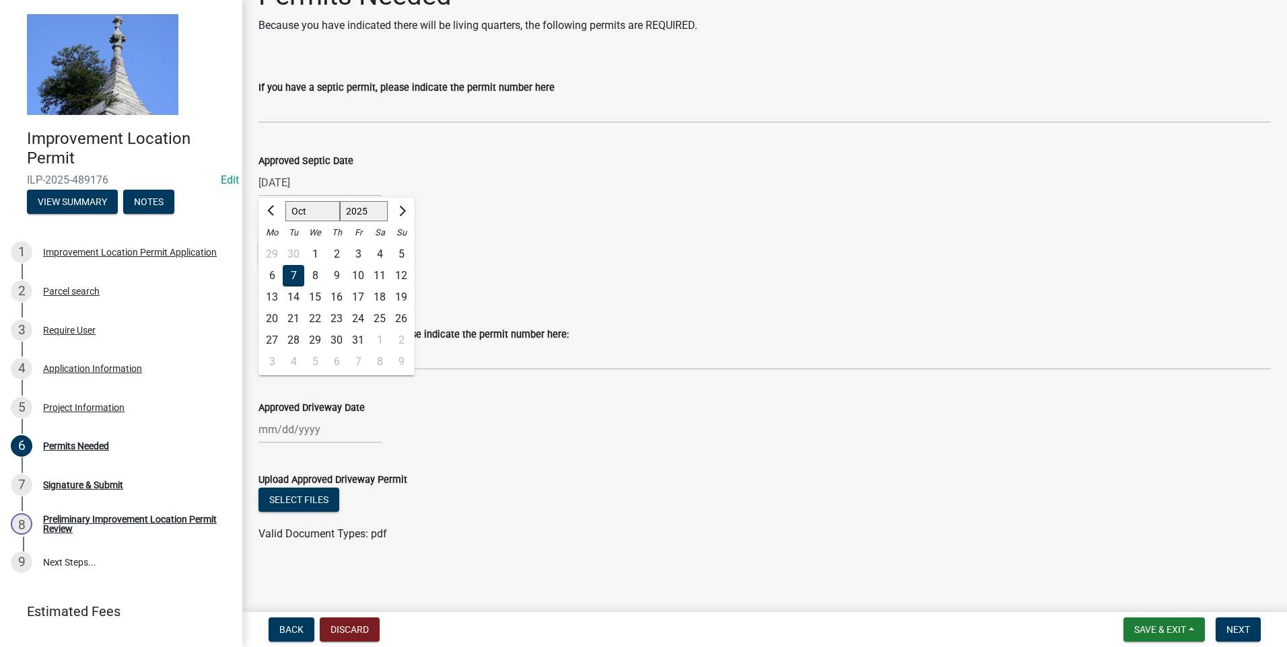
click at [318, 183] on div "[DATE] Jan Feb Mar Apr May Jun [DATE] Aug Sep Oct Nov [DATE] 1526 1527 1528 152…" at bounding box center [319, 183] width 123 height 28
click at [594, 224] on form "Upload Approved Septic Permit Select files Valid Document Types: pdf" at bounding box center [764, 252] width 1012 height 87
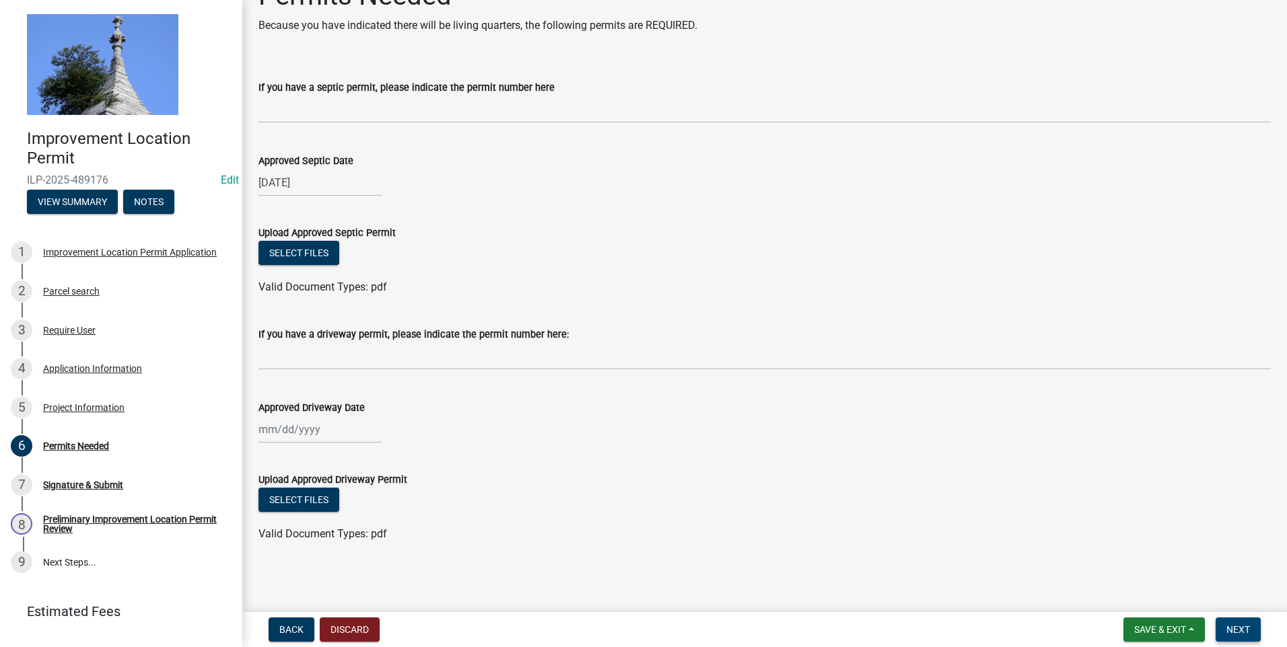
click at [821, 455] on span "Next" at bounding box center [1238, 630] width 24 height 11
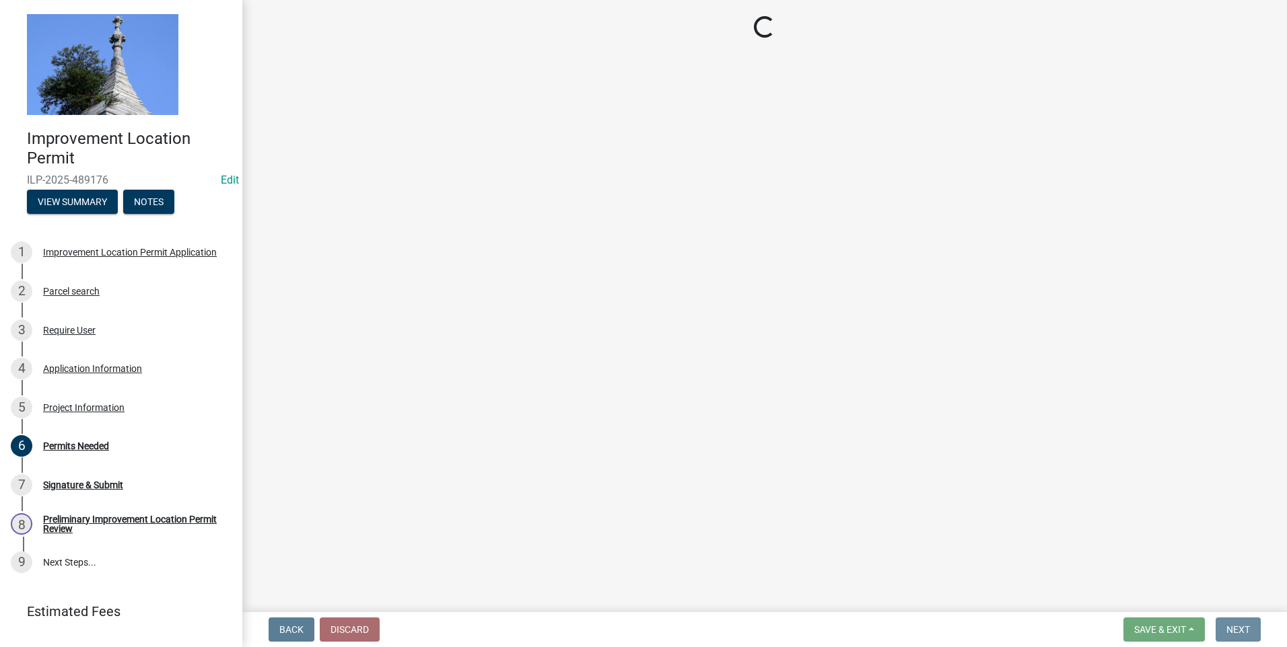
scroll to position [0, 0]
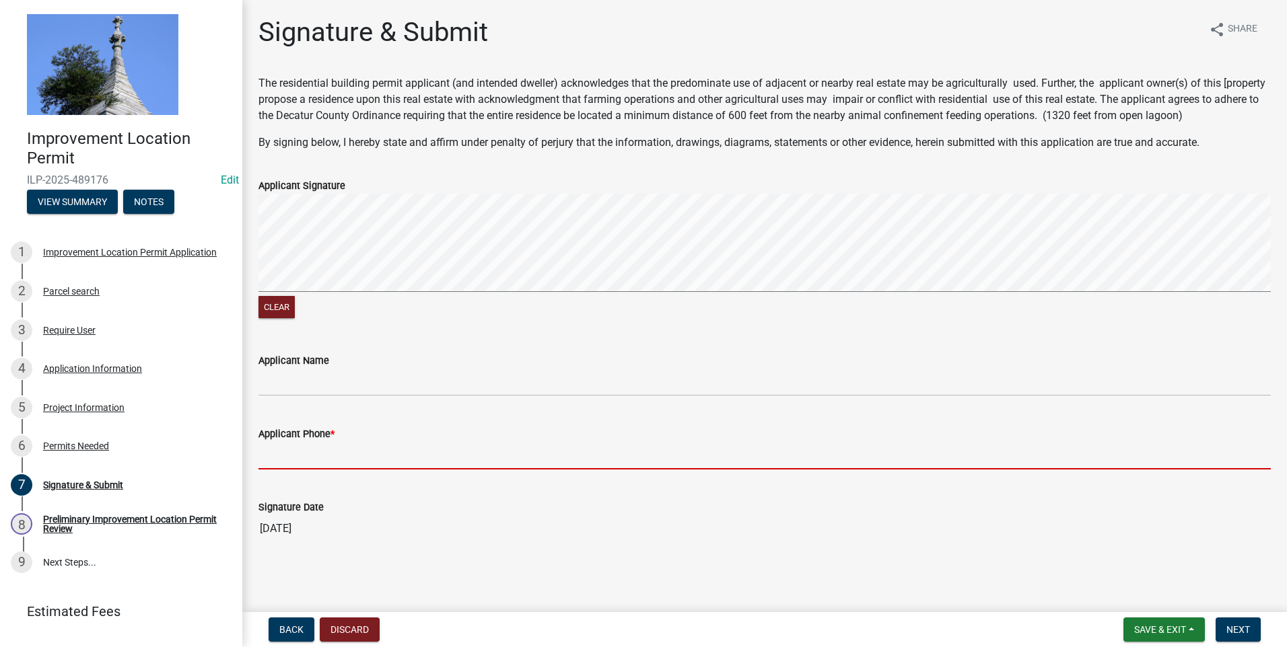
click at [321, 455] on input "Applicant Phone *" at bounding box center [764, 456] width 1012 height 28
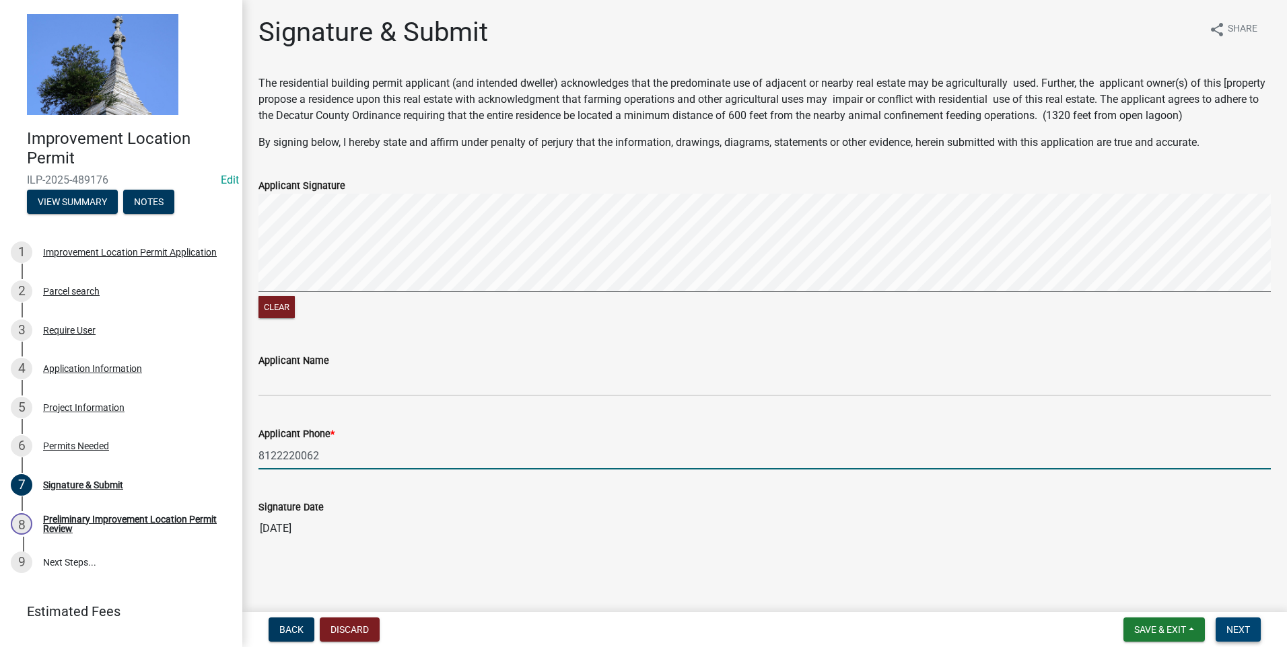
type input "8122220062"
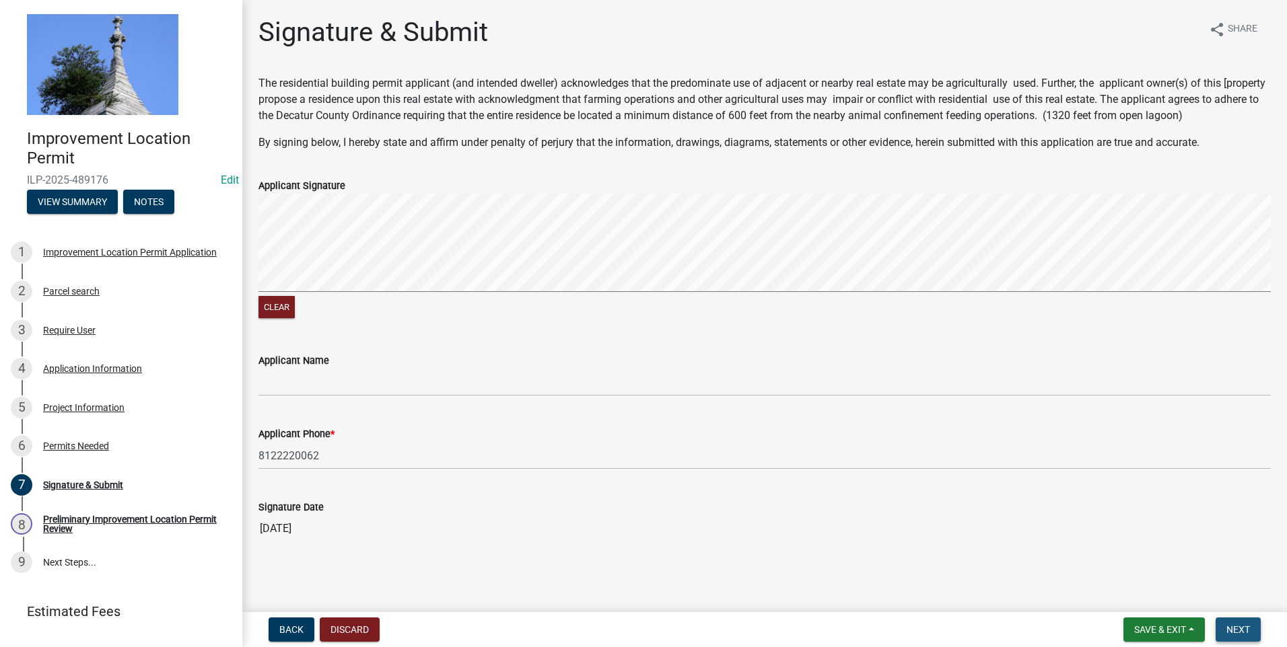
click at [821, 455] on span "Next" at bounding box center [1238, 630] width 24 height 11
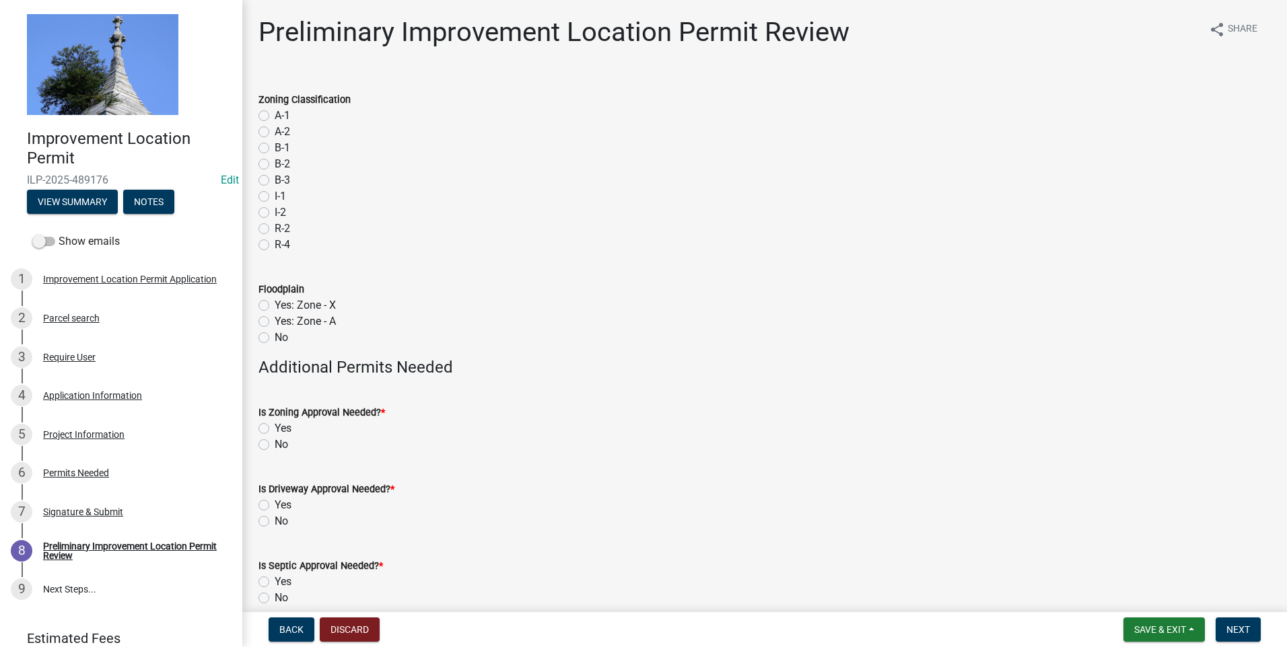
click at [275, 116] on label "A-1" at bounding box center [282, 116] width 15 height 16
click at [275, 116] on input "A-1" at bounding box center [279, 112] width 9 height 9
radio input "true"
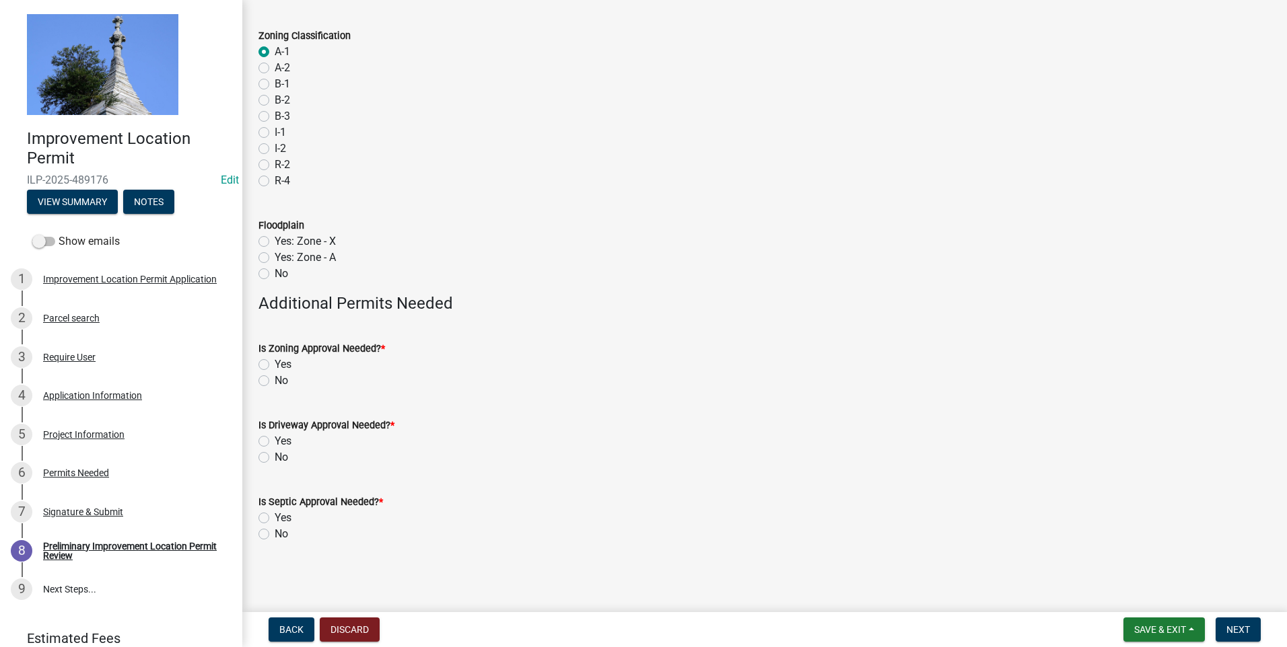
click at [275, 273] on label "No" at bounding box center [281, 274] width 13 height 16
click at [275, 273] on input "No" at bounding box center [279, 270] width 9 height 9
radio input "true"
click at [275, 382] on label "No" at bounding box center [281, 381] width 13 height 16
click at [275, 382] on input "No" at bounding box center [279, 377] width 9 height 9
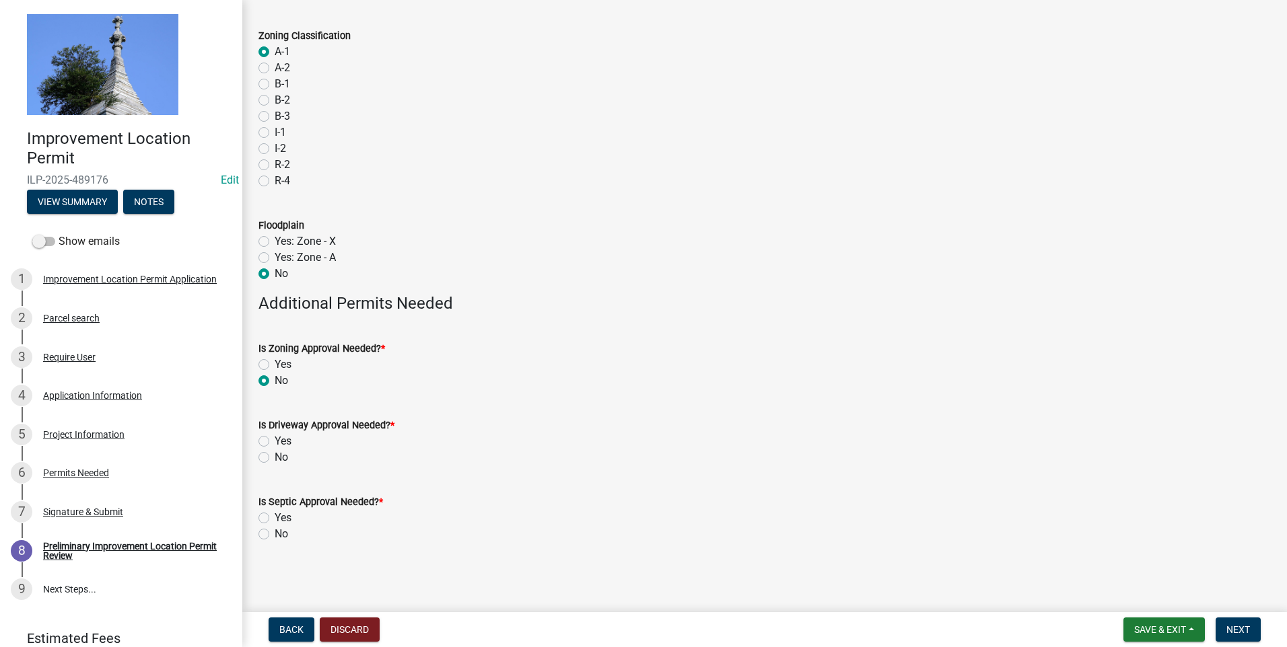
radio input "true"
click at [275, 455] on label "No" at bounding box center [281, 458] width 13 height 16
click at [275, 455] on input "No" at bounding box center [279, 454] width 9 height 9
radio input "true"
click at [275, 455] on label "No" at bounding box center [281, 534] width 13 height 16
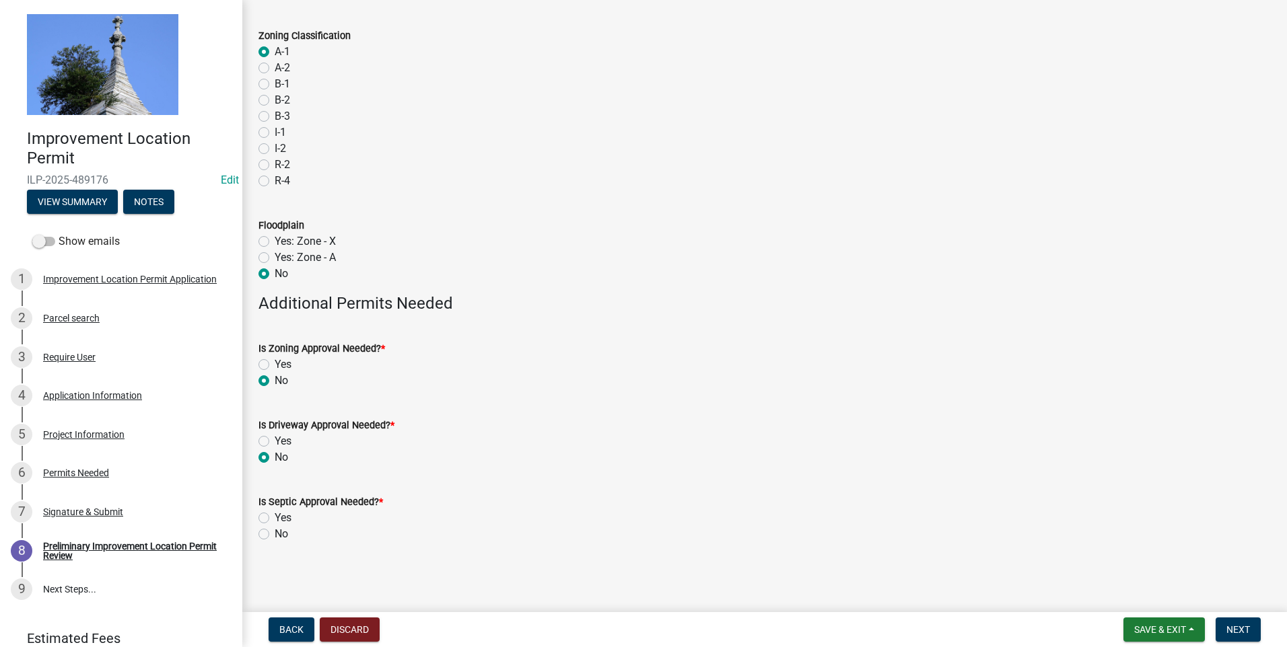
click at [275, 455] on input "No" at bounding box center [279, 530] width 9 height 9
radio input "true"
drag, startPoint x: 1228, startPoint y: 630, endPoint x: 1237, endPoint y: 630, distance: 9.4
click at [821, 455] on span "Next" at bounding box center [1238, 630] width 24 height 11
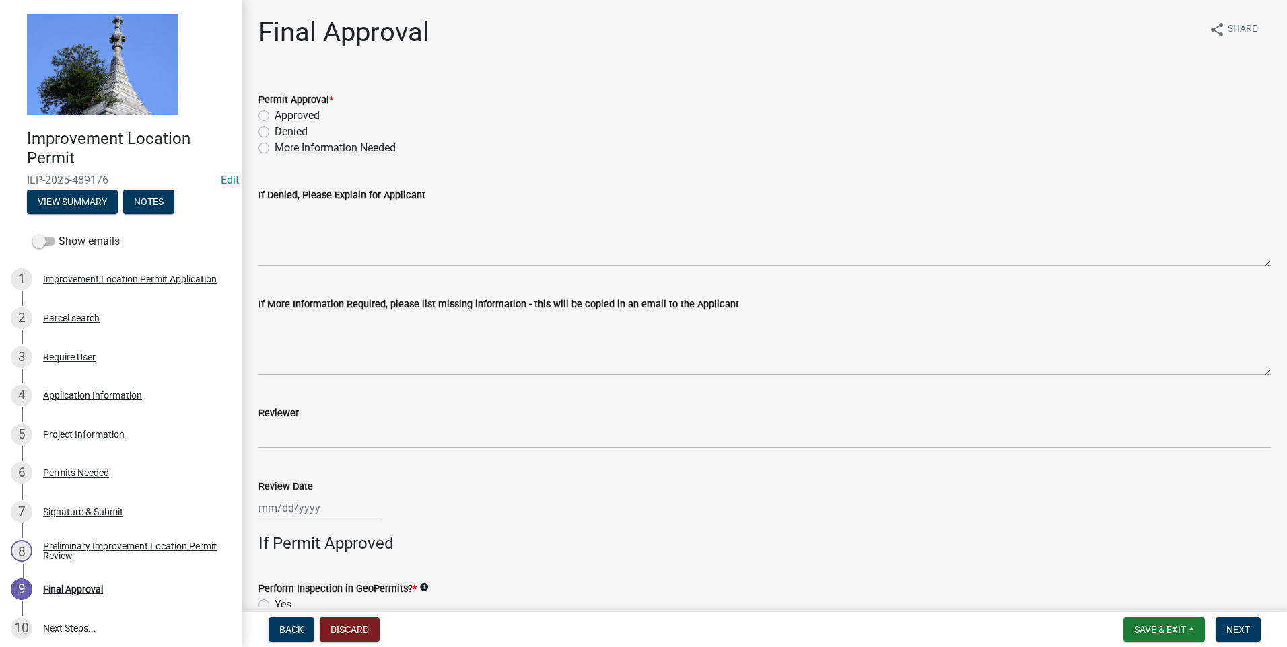
click at [275, 116] on label "Approved" at bounding box center [297, 116] width 45 height 16
click at [275, 116] on input "Approved" at bounding box center [279, 112] width 9 height 9
radio input "true"
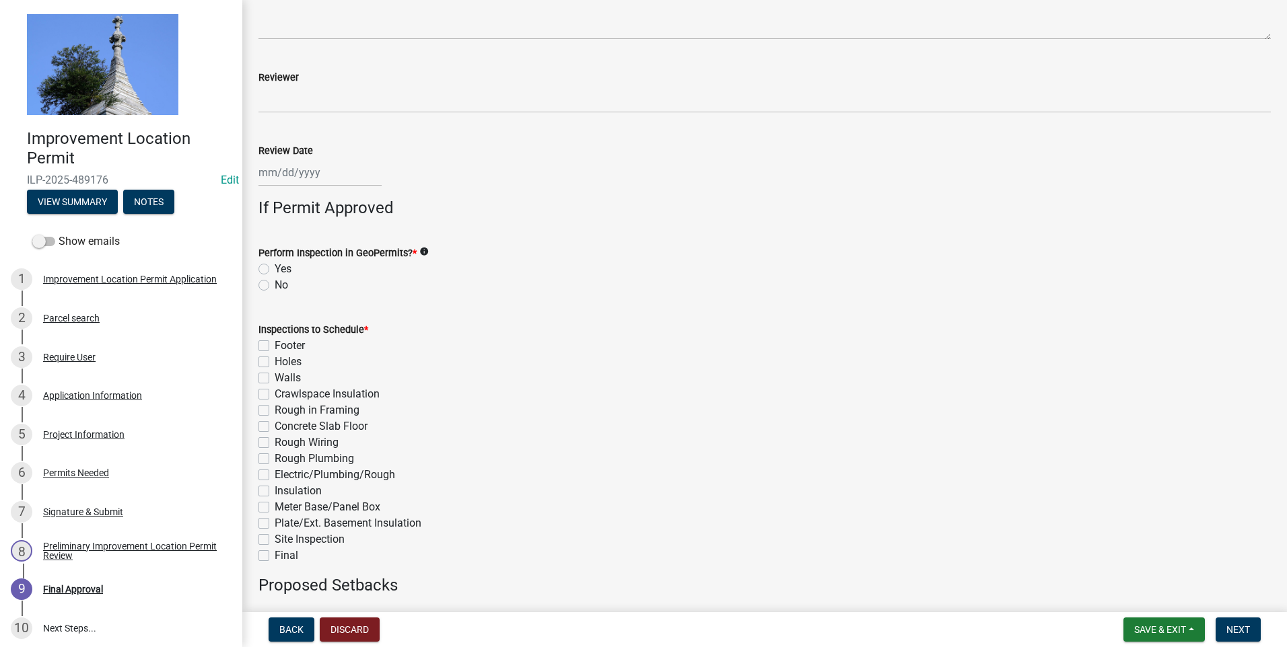
scroll to position [337, 0]
click at [275, 455] on label "Final" at bounding box center [287, 555] width 24 height 16
click at [275, 455] on input "Final" at bounding box center [279, 551] width 9 height 9
checkbox input "true"
checkbox input "false"
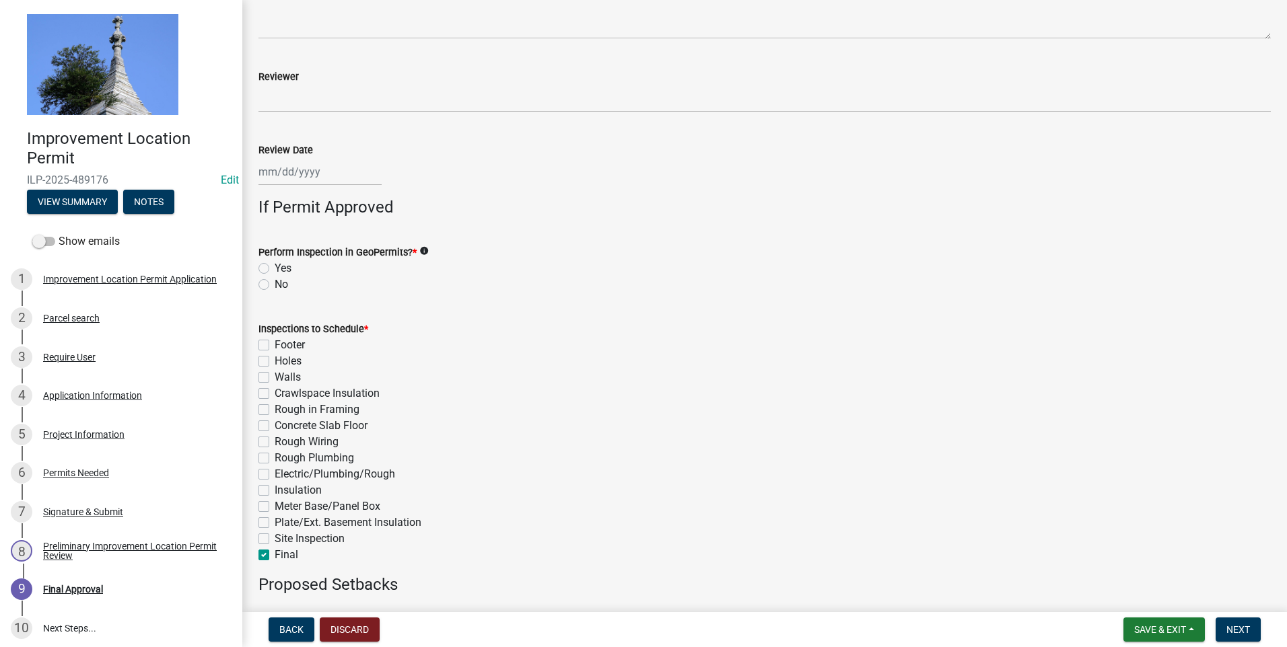
checkbox input "false"
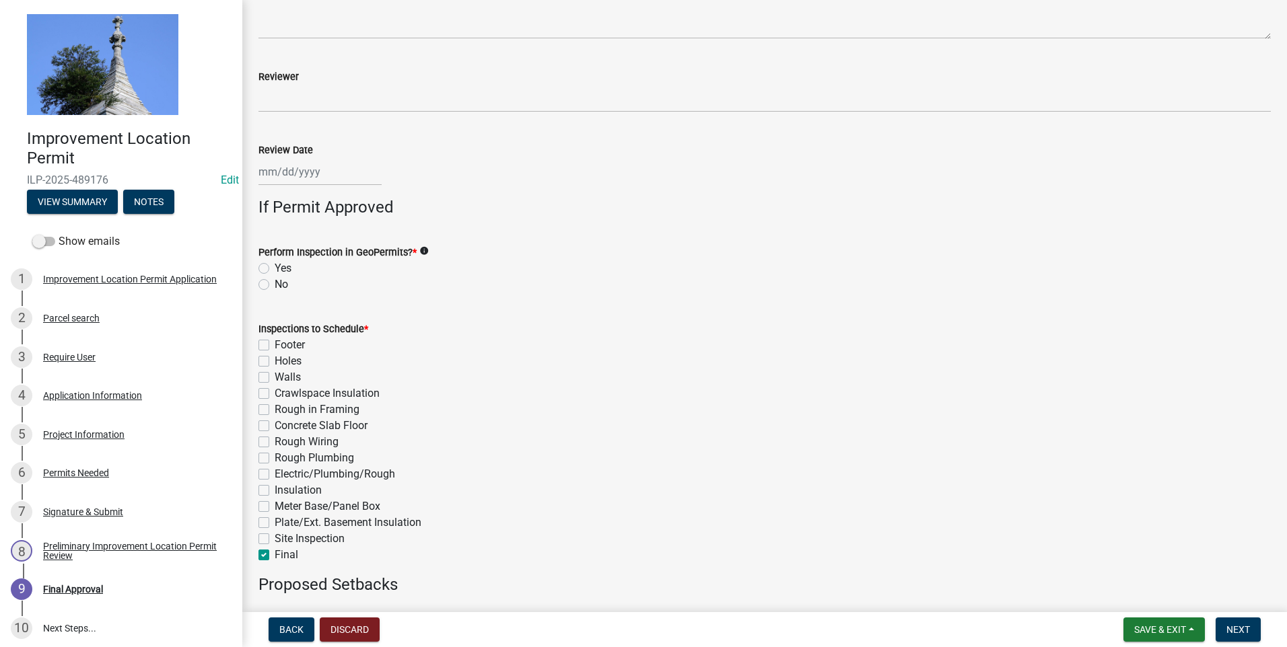
checkbox input "false"
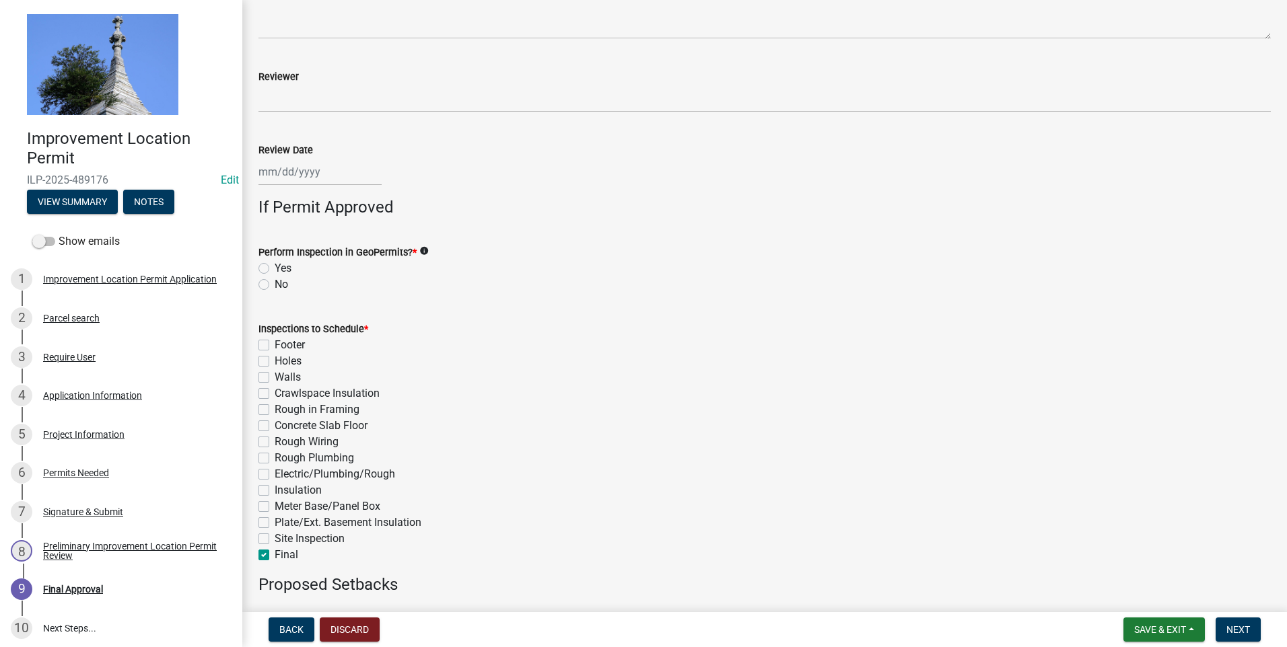
checkbox input "false"
checkbox input "true"
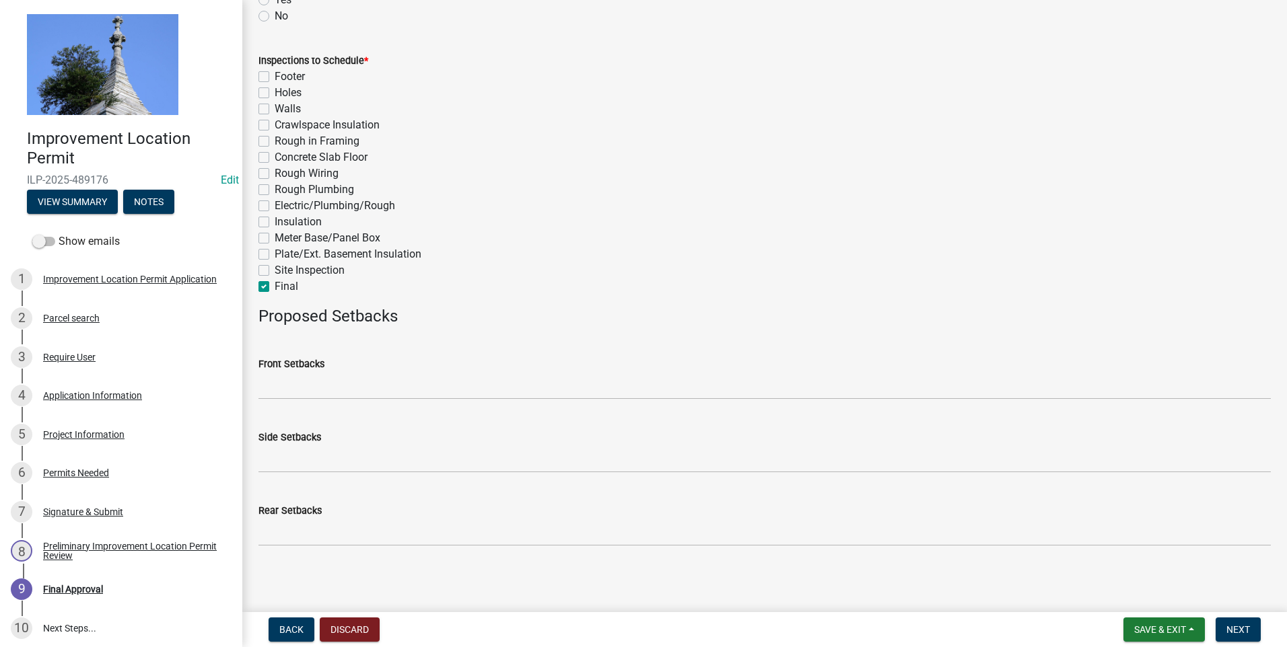
scroll to position [608, 0]
click at [821, 455] on span "Next" at bounding box center [1238, 630] width 24 height 11
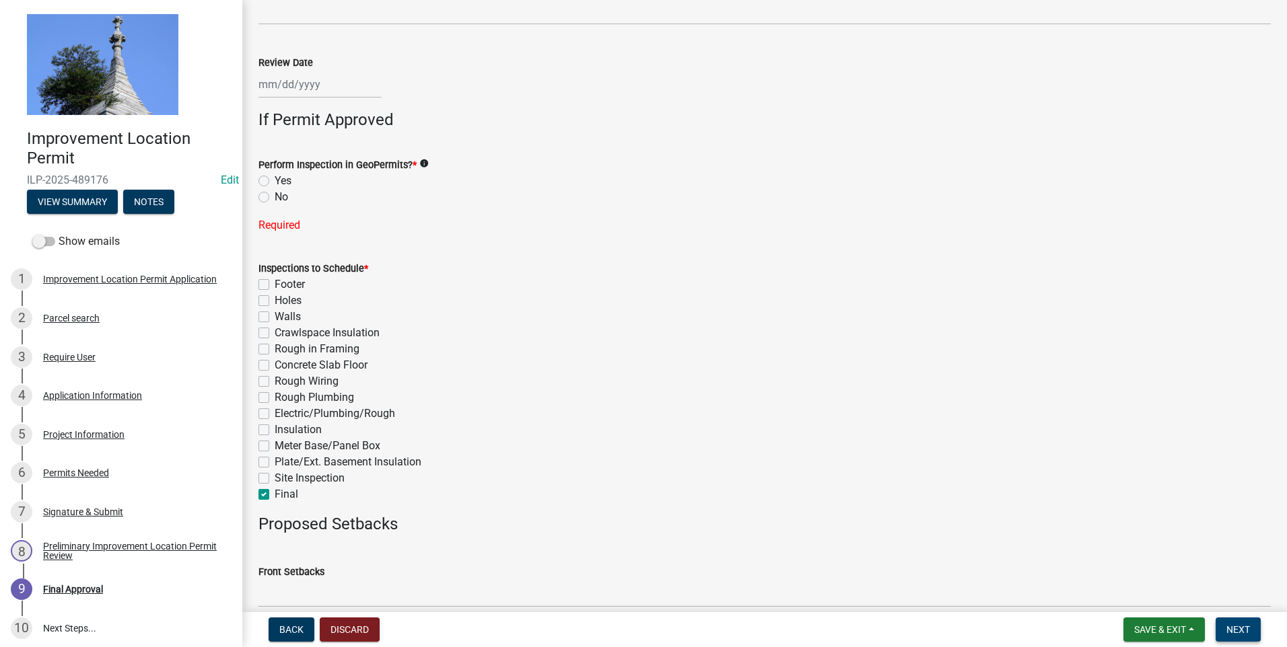
scroll to position [406, 0]
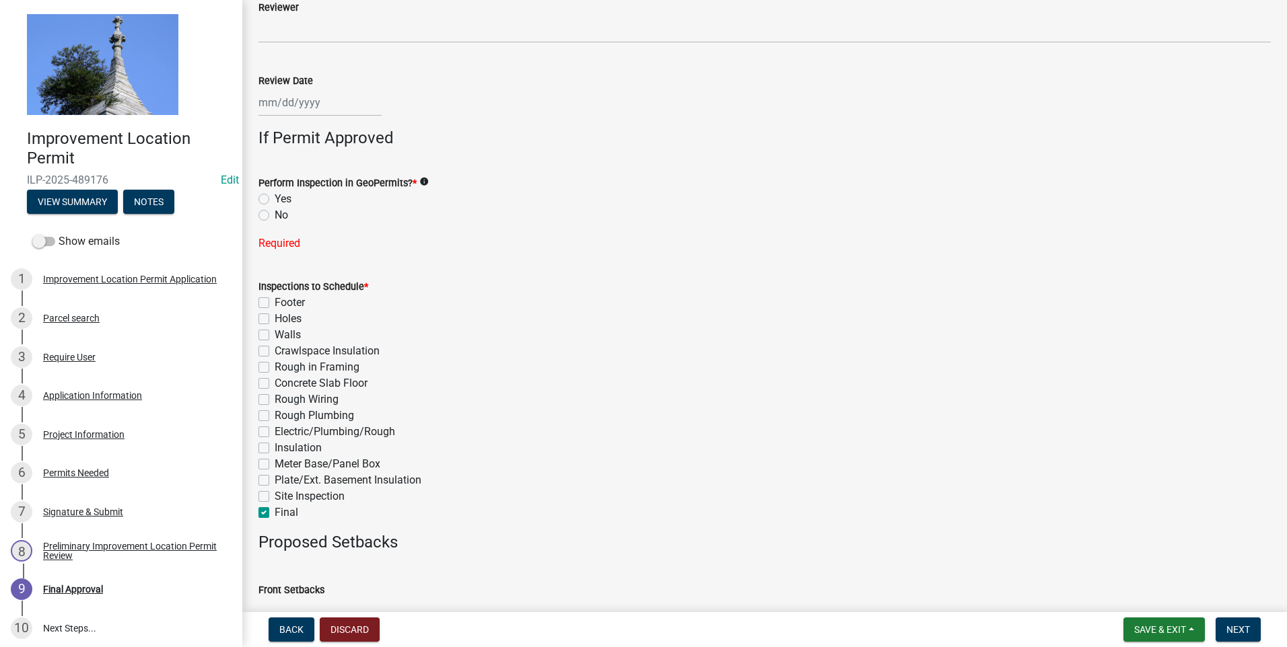
click at [275, 214] on label "No" at bounding box center [281, 215] width 13 height 16
click at [275, 214] on input "No" at bounding box center [279, 211] width 9 height 9
radio input "true"
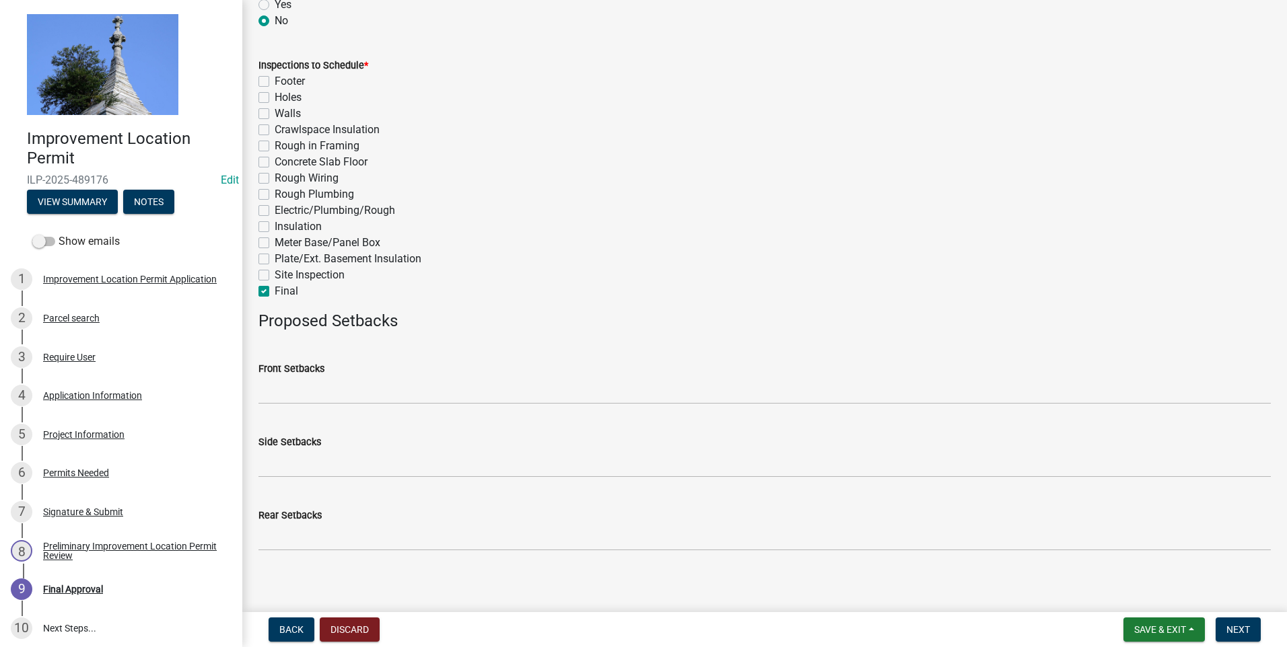
scroll to position [608, 0]
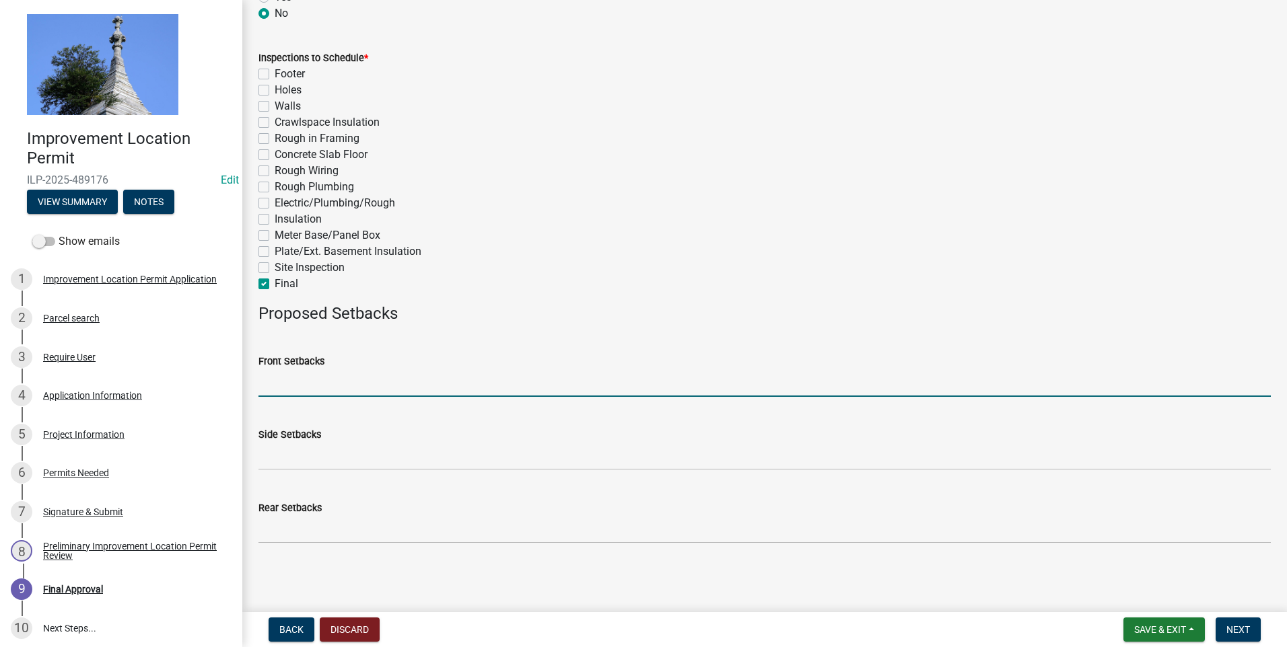
click at [322, 386] on input "Front Setbacks" at bounding box center [764, 384] width 1012 height 28
type input "70"
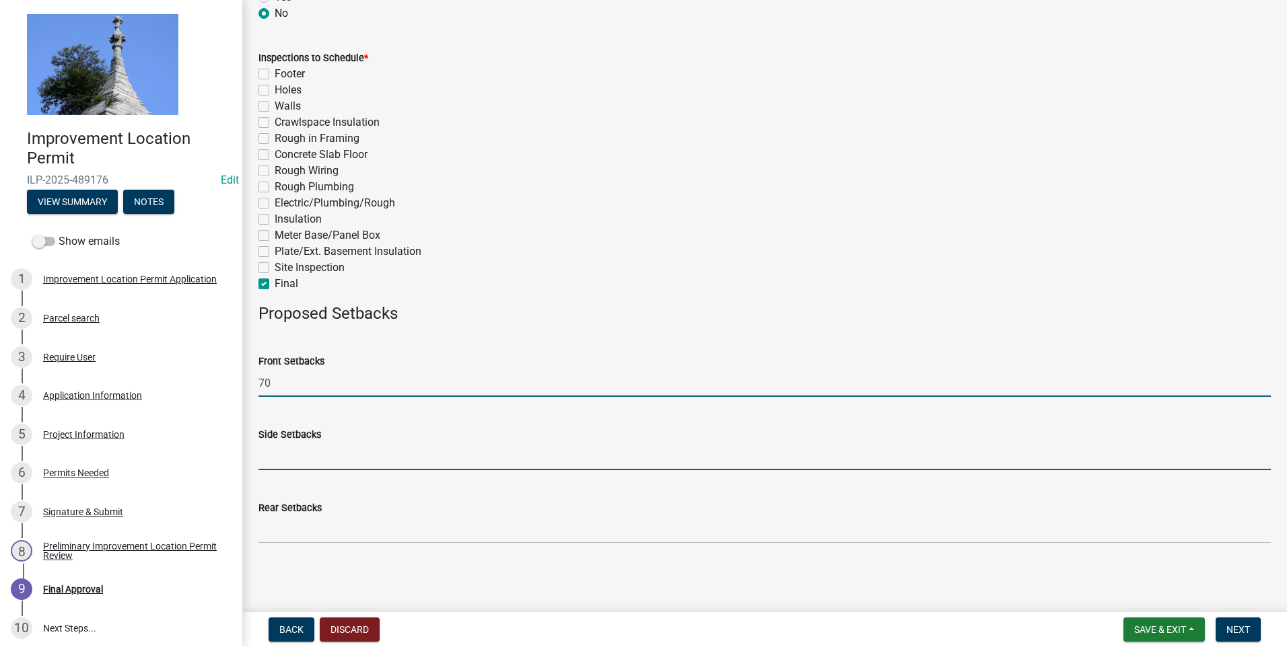
click at [328, 455] on input "Side Setbacks" at bounding box center [764, 457] width 1012 height 28
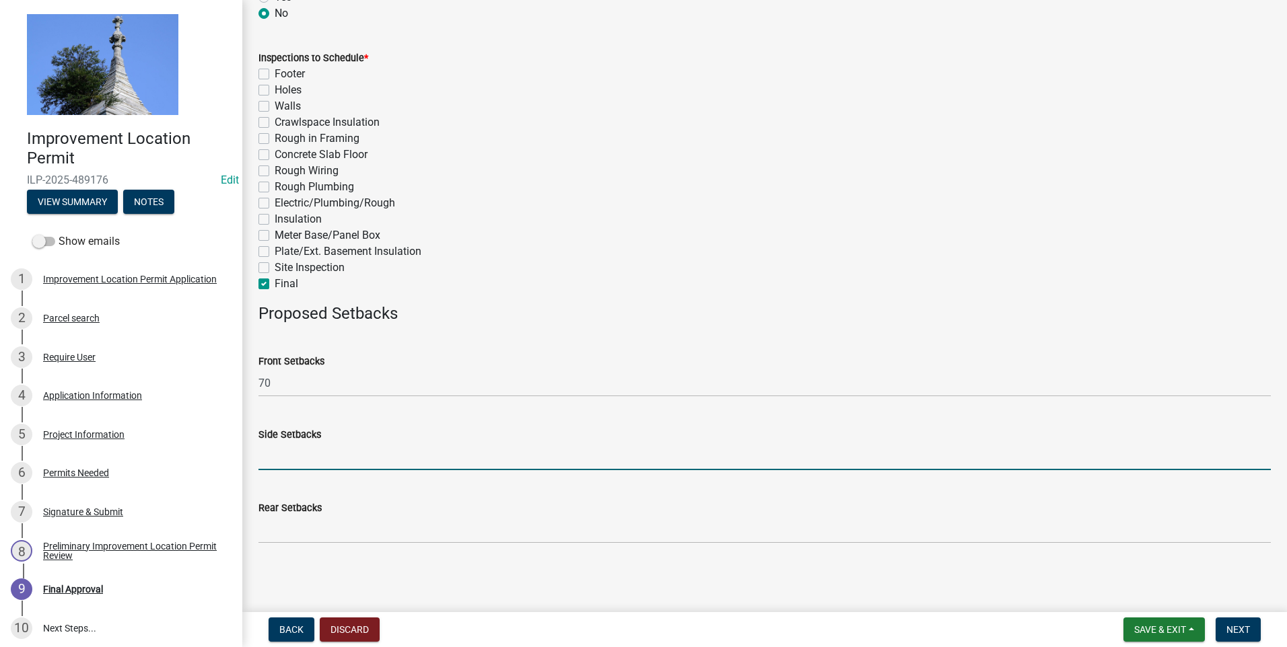
type input "30"
type input "DSW"
type input "[DATE]"
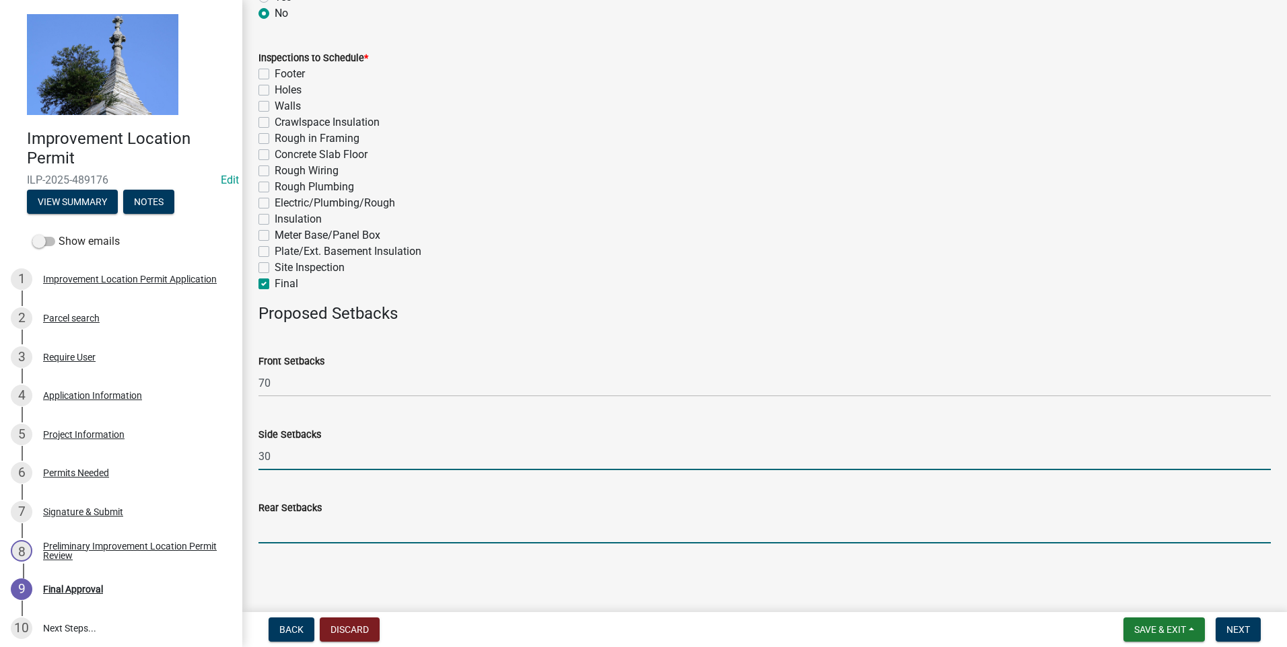
type input "30"
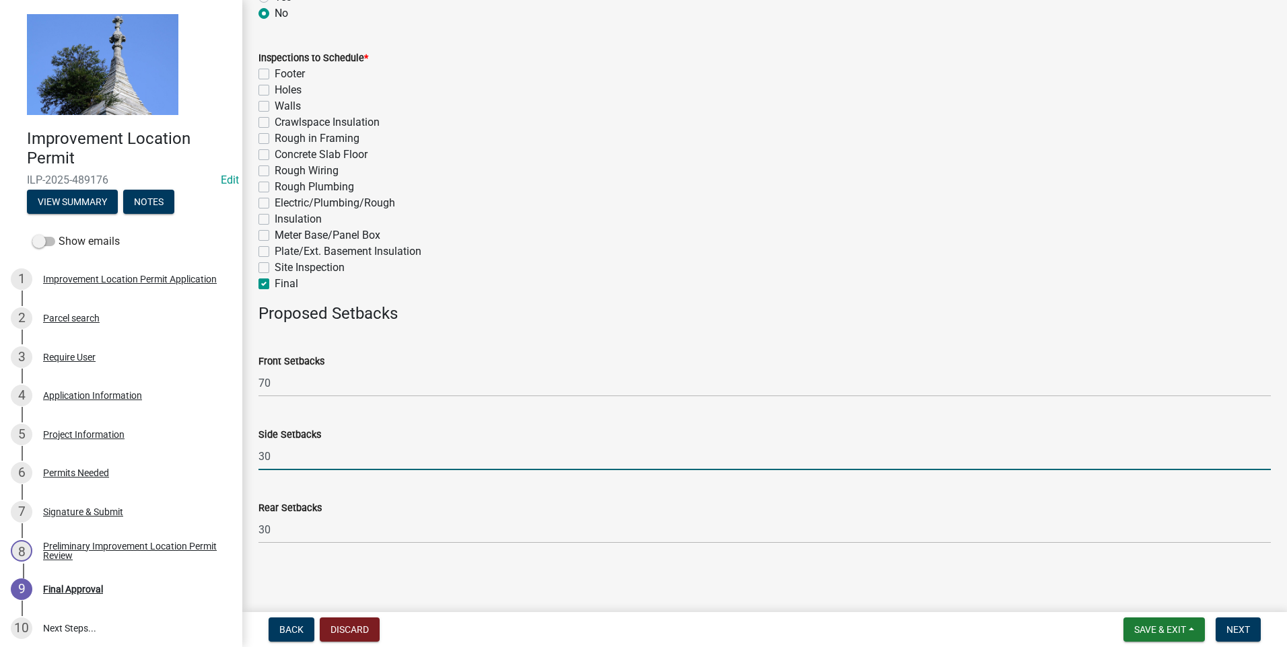
select select "10"
select select "2025"
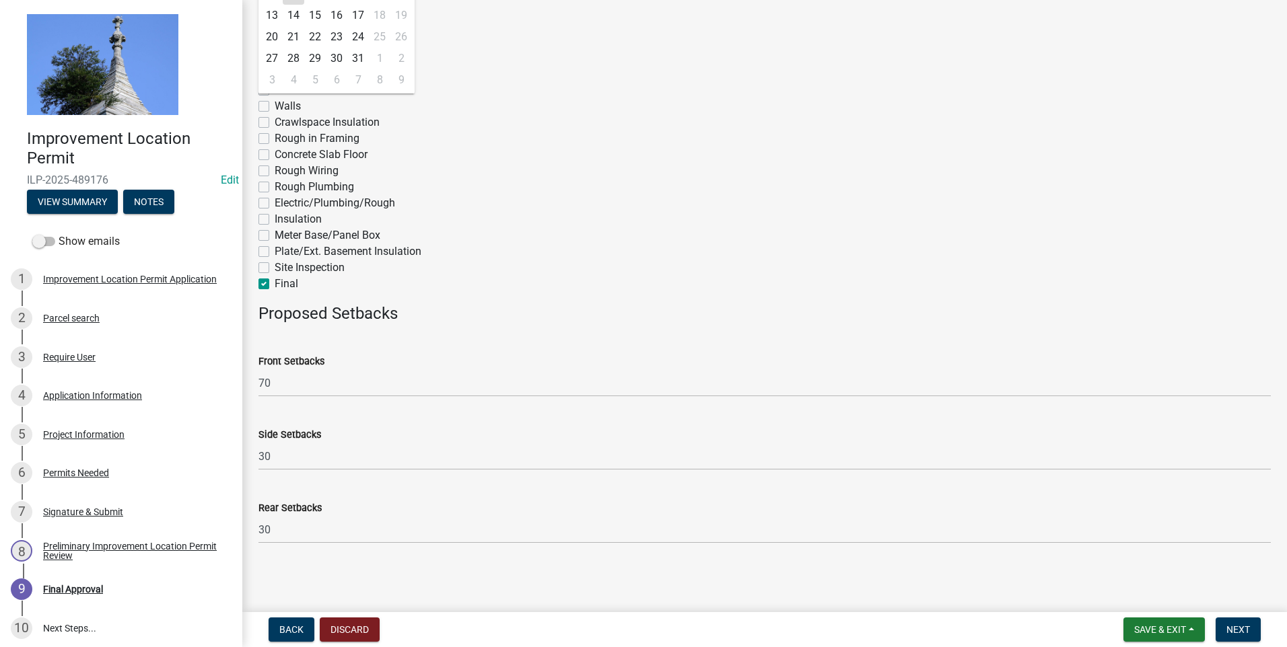
scroll to position [234, 0]
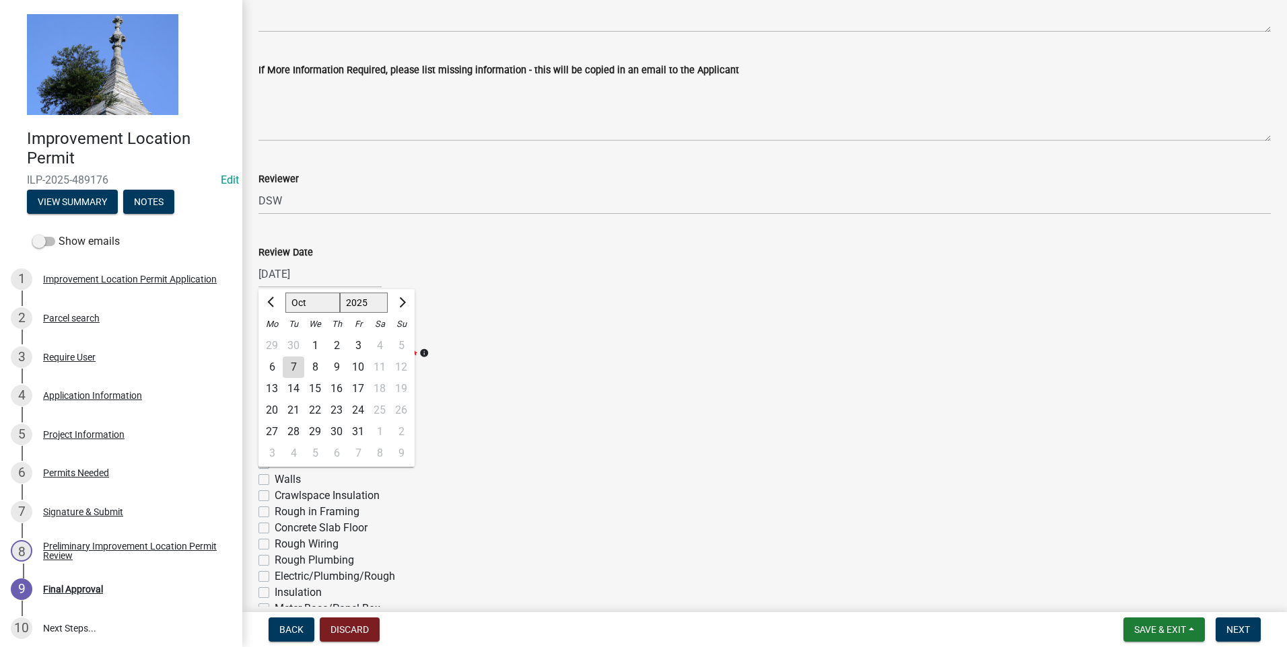
click at [732, 446] on div "Footer" at bounding box center [764, 448] width 1012 height 16
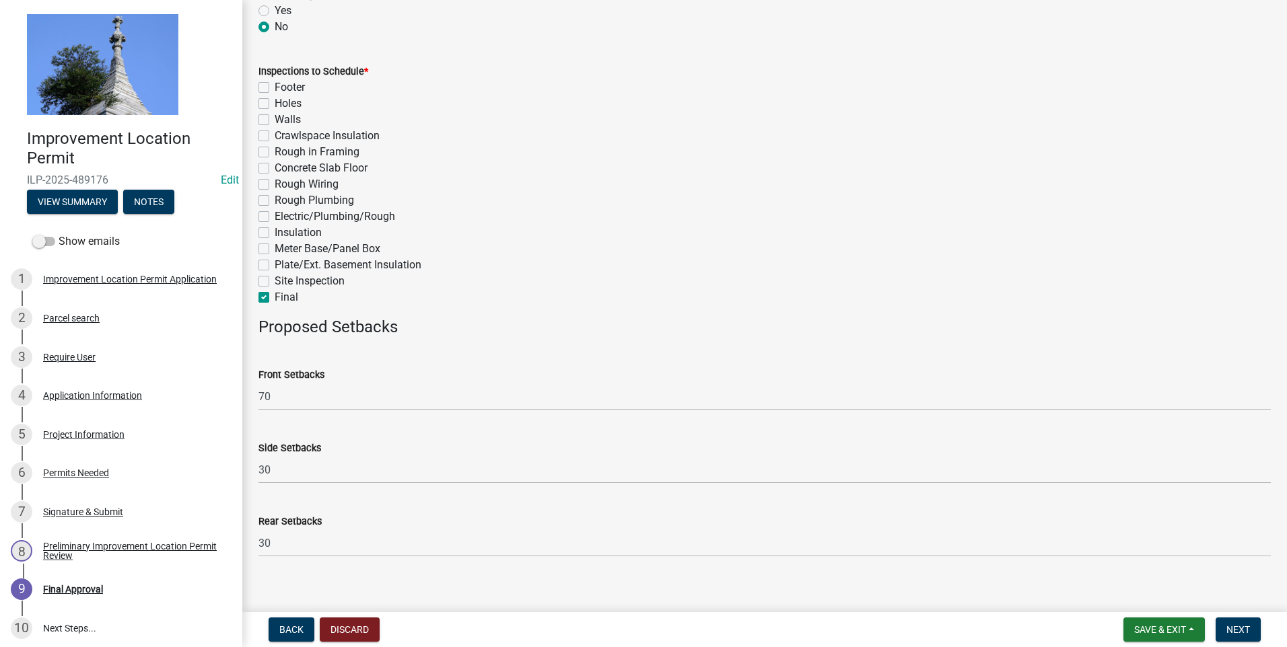
scroll to position [608, 0]
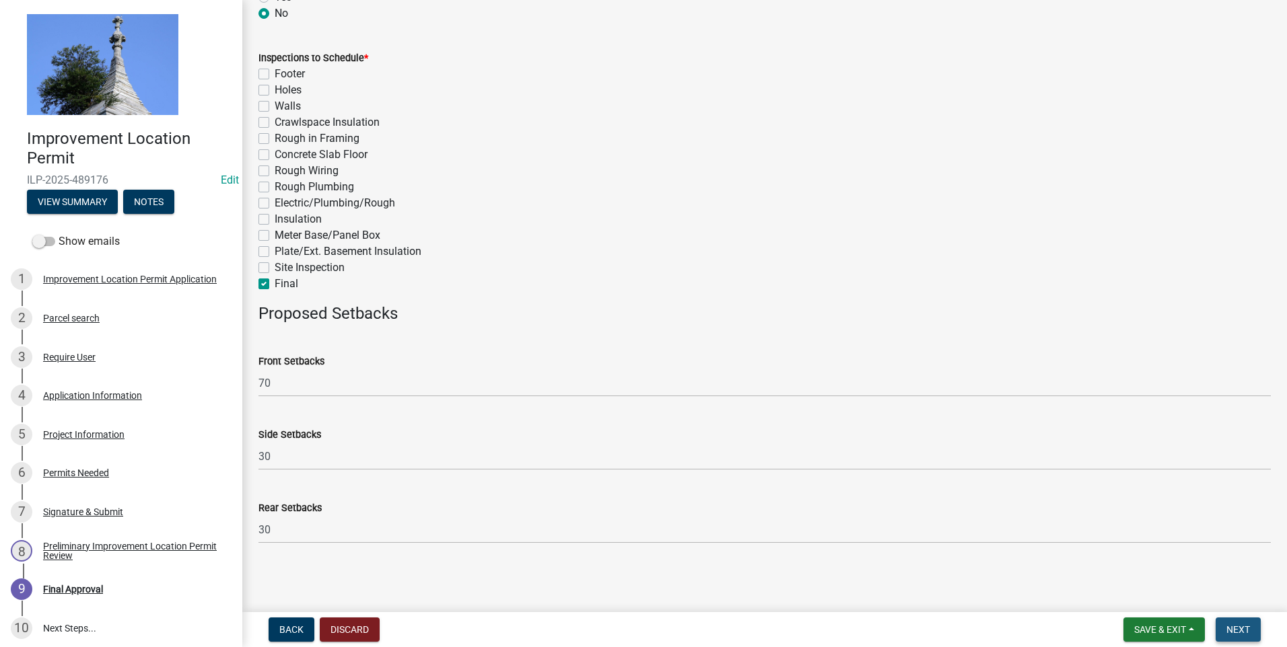
click at [821, 455] on span "Next" at bounding box center [1238, 630] width 24 height 11
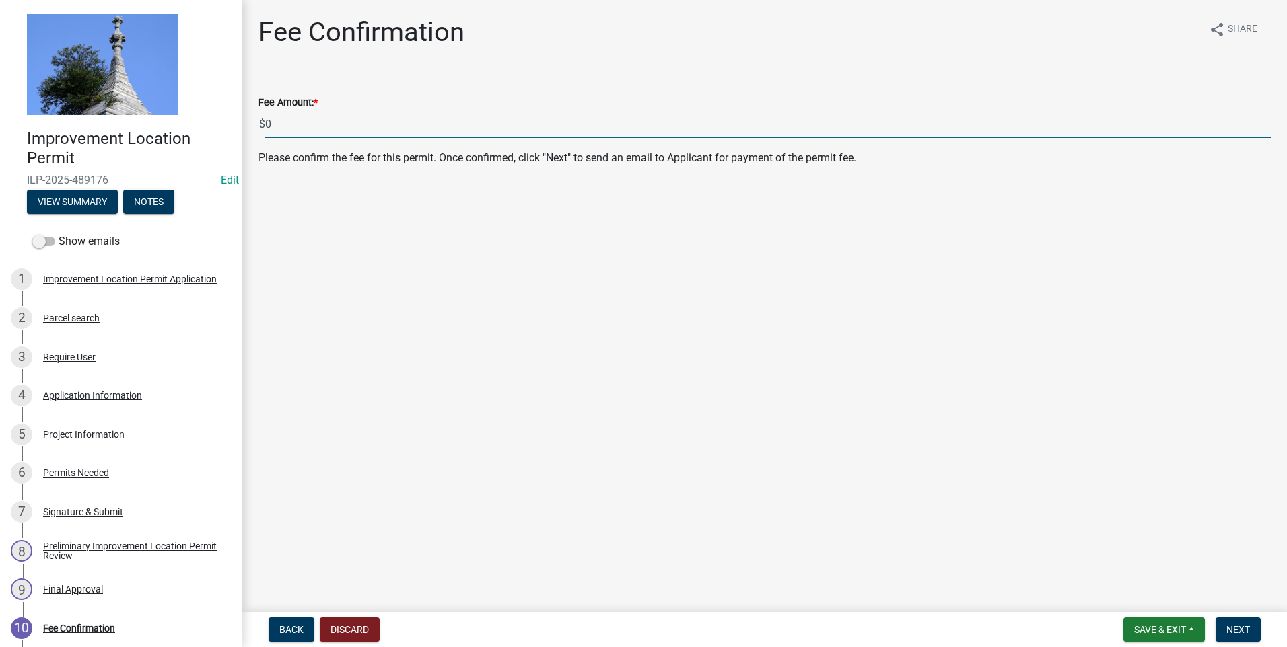
click at [266, 123] on input "0" at bounding box center [768, 124] width 1006 height 28
type input "410"
click at [821, 455] on span "Next" at bounding box center [1238, 630] width 24 height 11
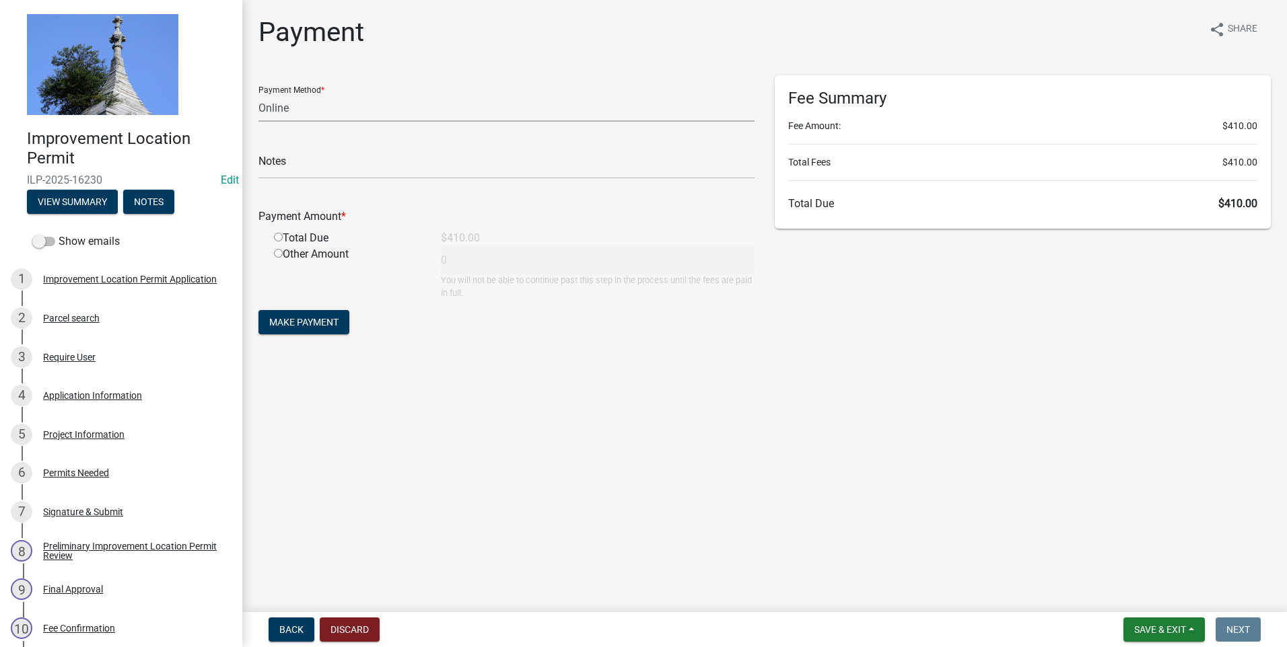
click at [357, 114] on select "Credit Card POS Check Cash Online" at bounding box center [506, 108] width 496 height 28
select select "1: 0"
click at [258, 94] on select "Credit Card POS Check Cash Online" at bounding box center [506, 108] width 496 height 28
click at [316, 166] on input "text" at bounding box center [506, 165] width 496 height 28
type input "7137"
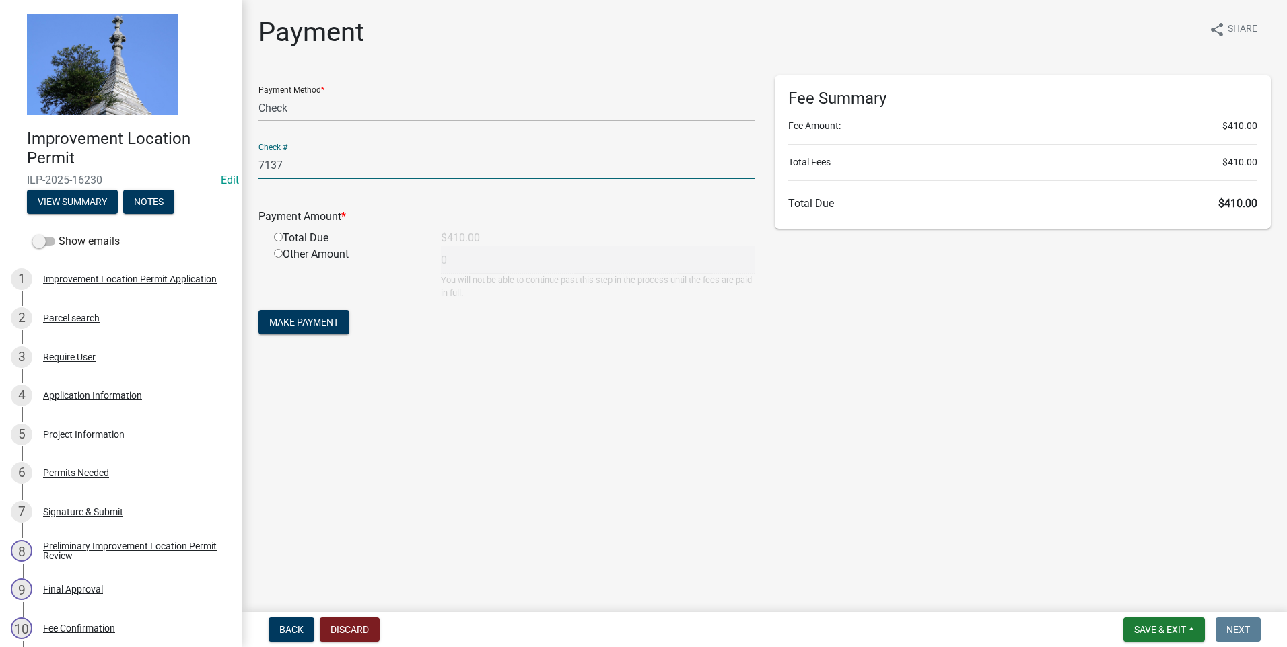
click at [277, 236] on input "radio" at bounding box center [278, 237] width 9 height 9
radio input "true"
type input "410"
click at [315, 324] on span "Make Payment" at bounding box center [303, 322] width 69 height 11
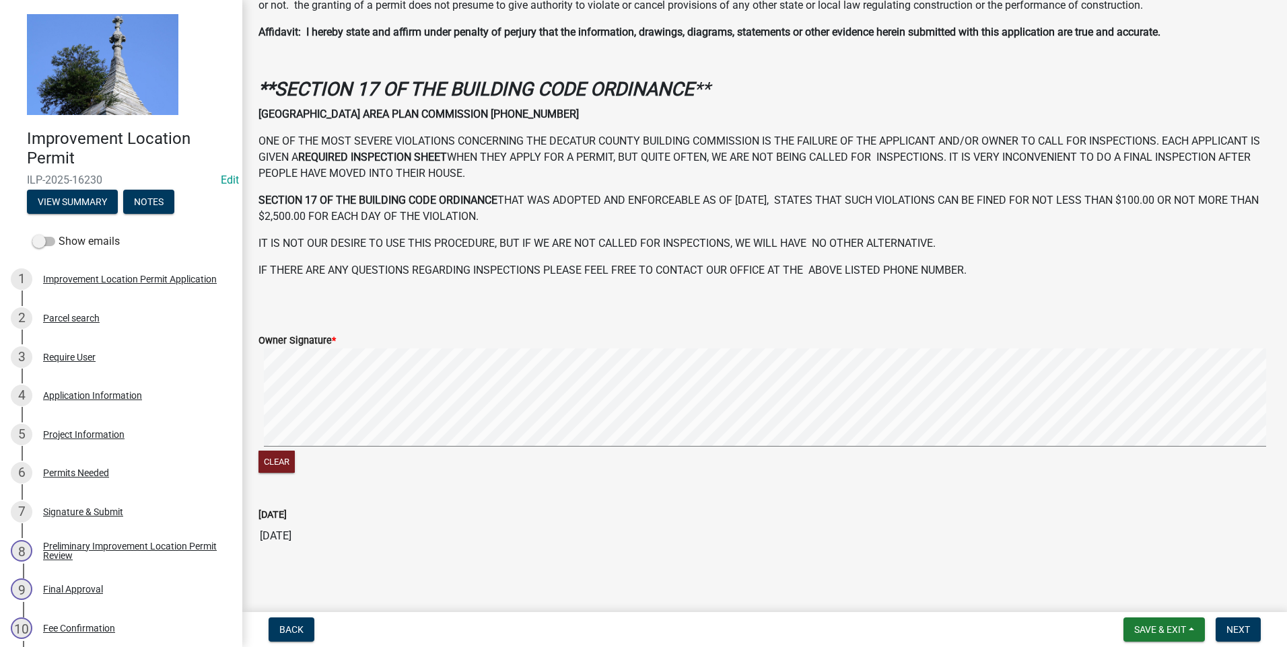
scroll to position [353, 0]
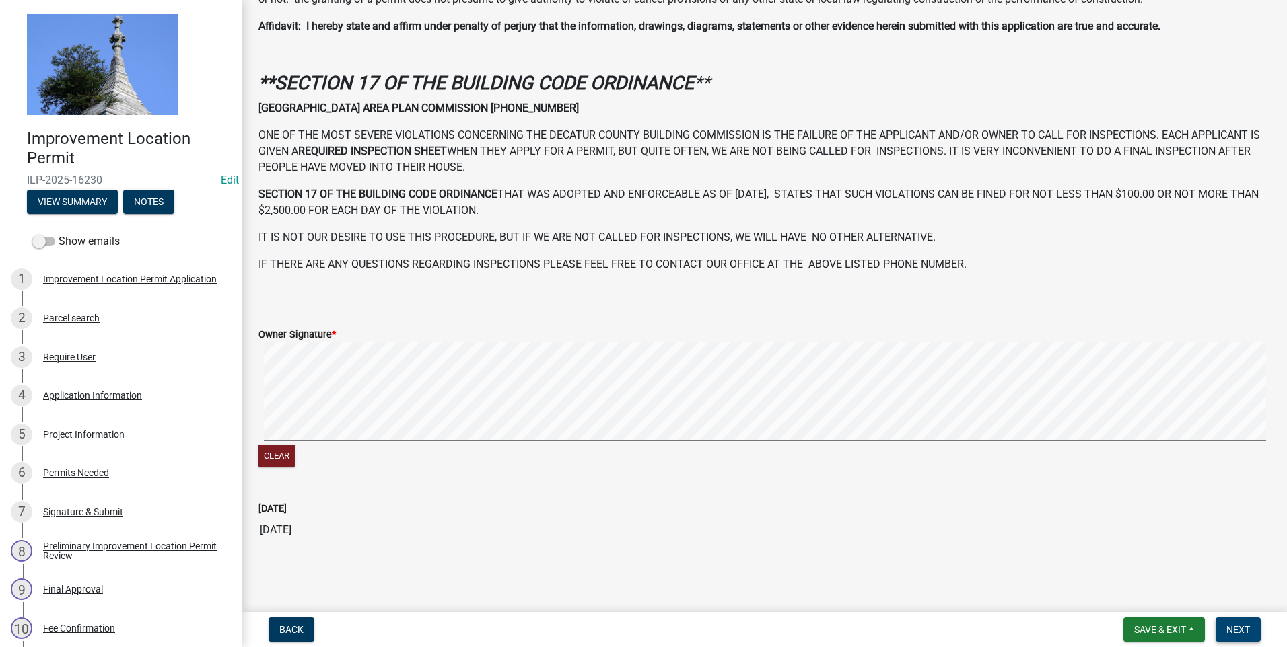
click at [821, 455] on span "Next" at bounding box center [1238, 630] width 24 height 11
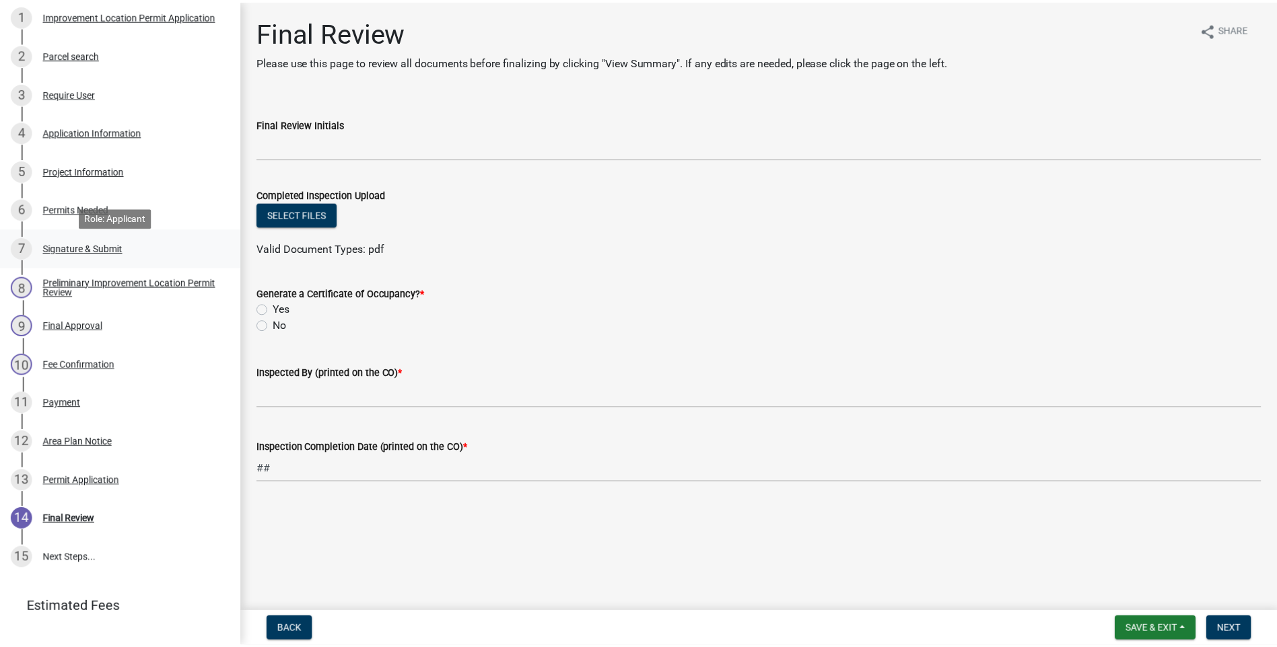
scroll to position [269, 0]
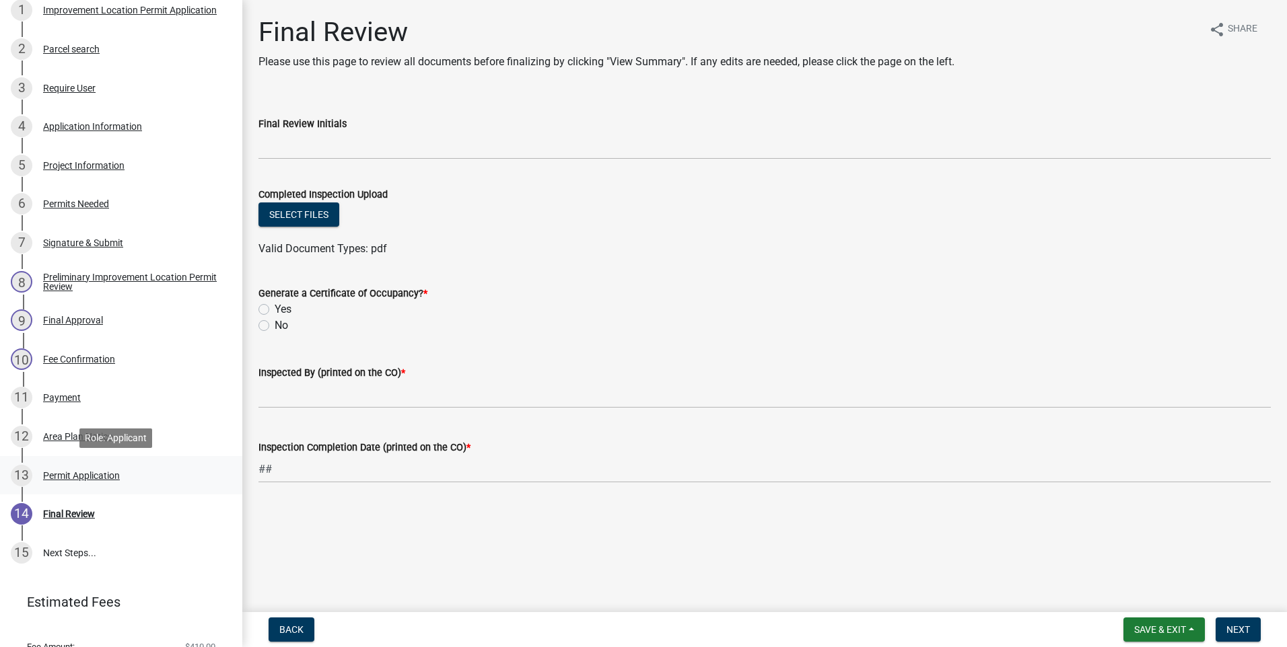
click at [98, 455] on div "Permit Application" at bounding box center [81, 475] width 77 height 9
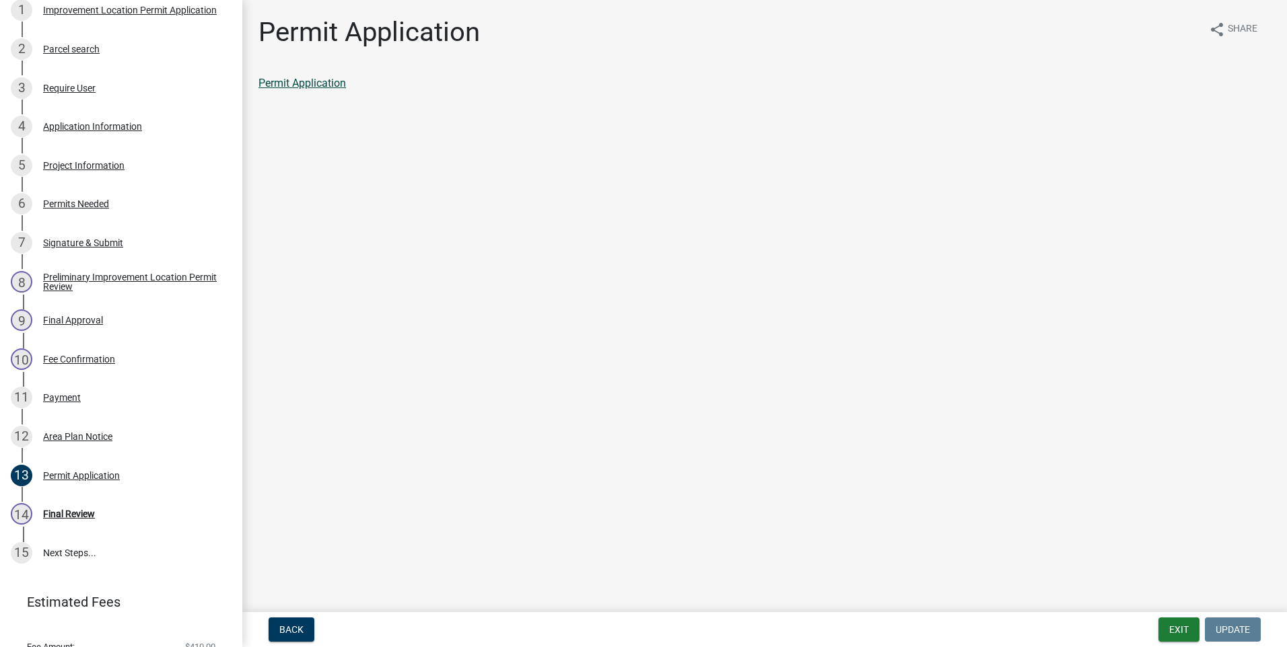
click at [332, 83] on link "Permit Application" at bounding box center [301, 83] width 87 height 13
click at [821, 455] on button "Exit" at bounding box center [1178, 630] width 41 height 24
